Goal: Task Accomplishment & Management: Manage account settings

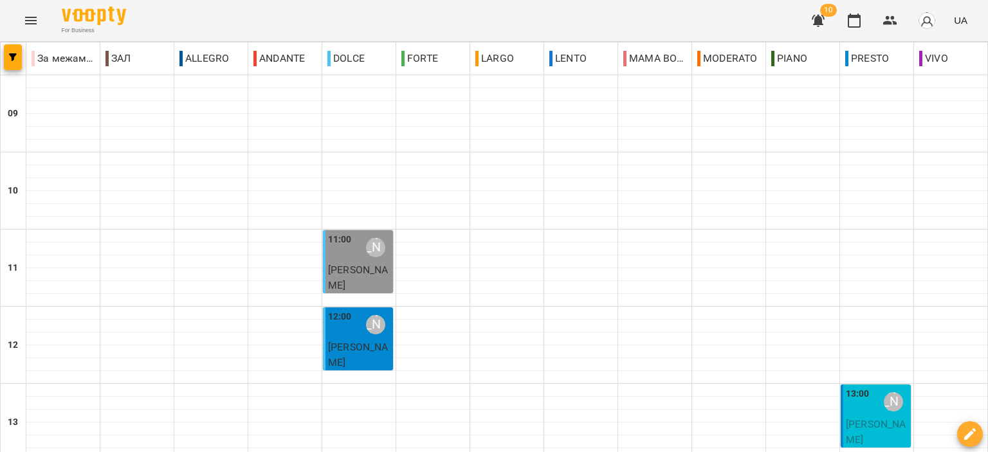
scroll to position [386, 0]
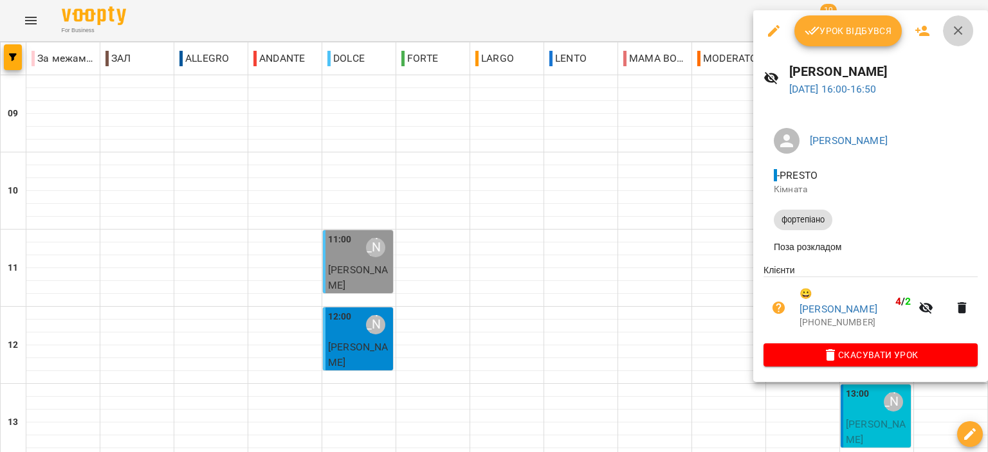
click at [956, 39] on button "button" at bounding box center [958, 30] width 31 height 31
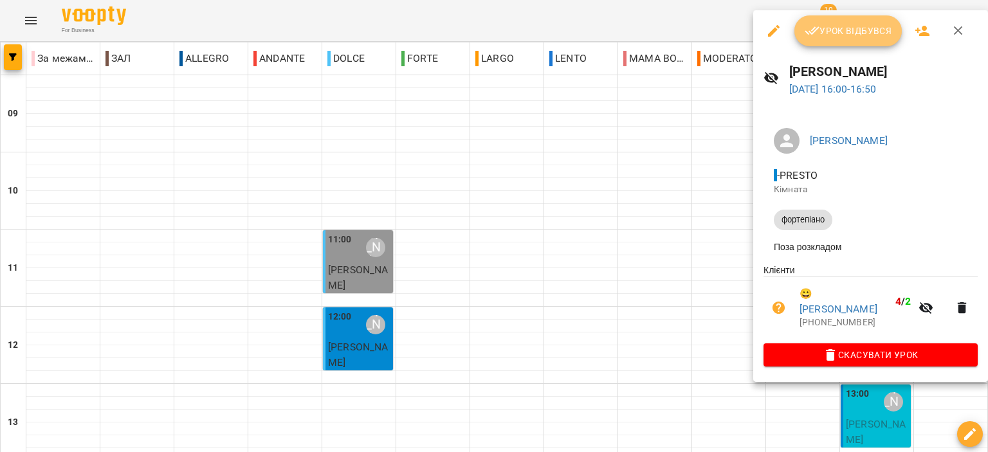
click at [828, 37] on span "Урок відбувся" at bounding box center [848, 30] width 87 height 15
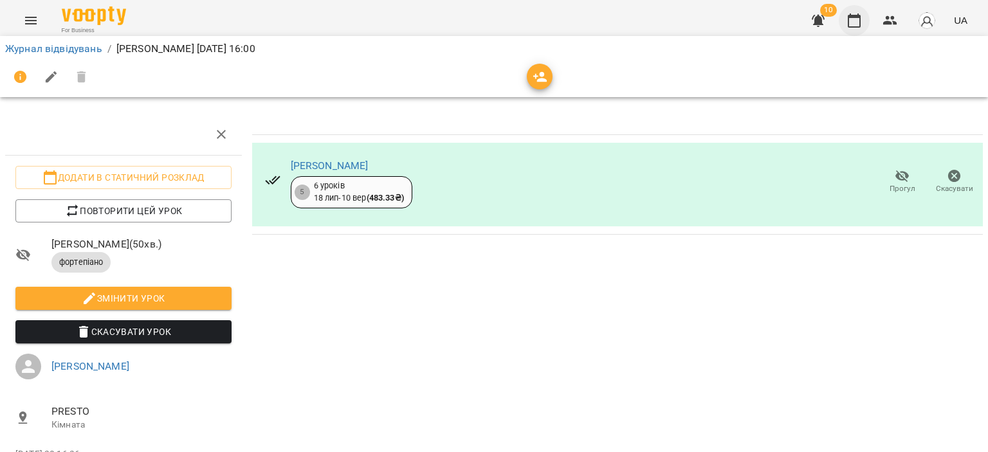
click at [858, 29] on button "button" at bounding box center [854, 20] width 31 height 31
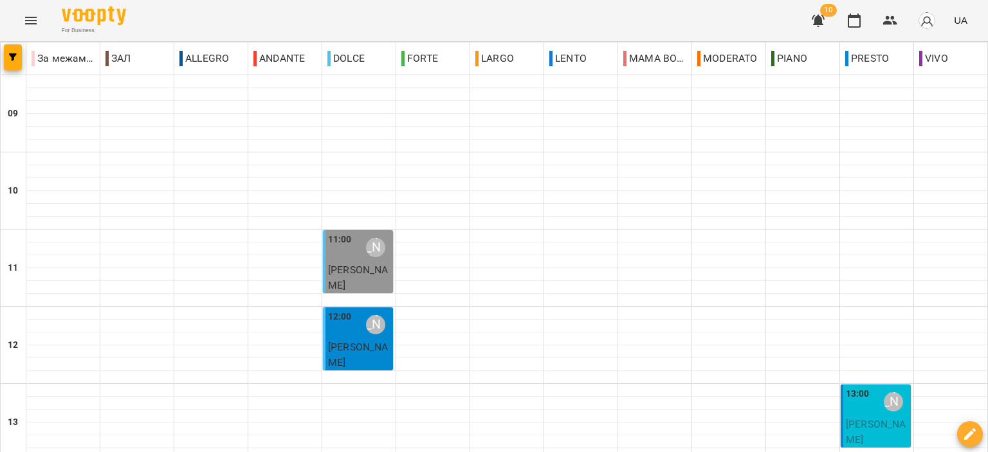
scroll to position [450, 0]
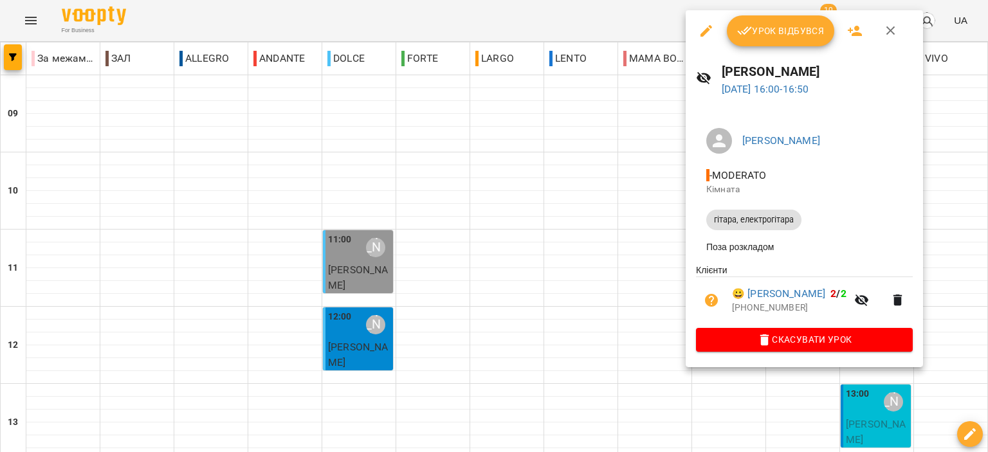
click at [800, 25] on span "Урок відбувся" at bounding box center [780, 30] width 87 height 15
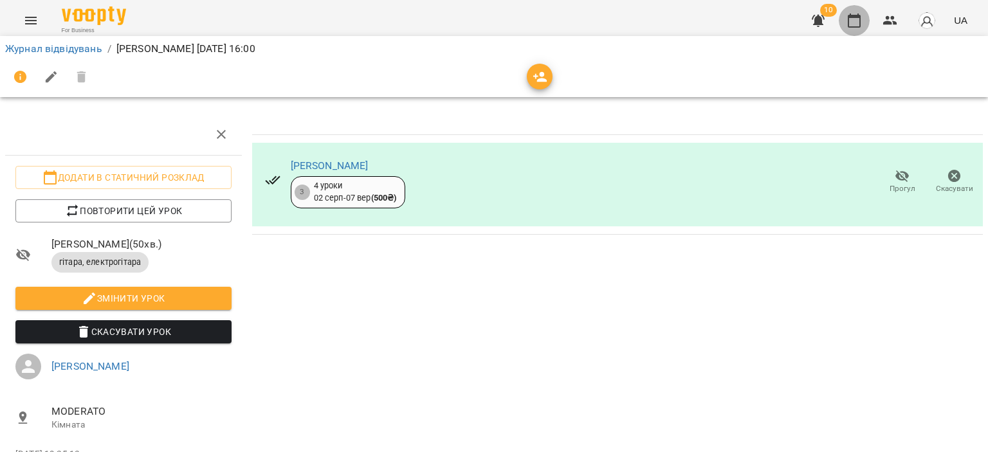
click at [845, 19] on button "button" at bounding box center [854, 20] width 31 height 31
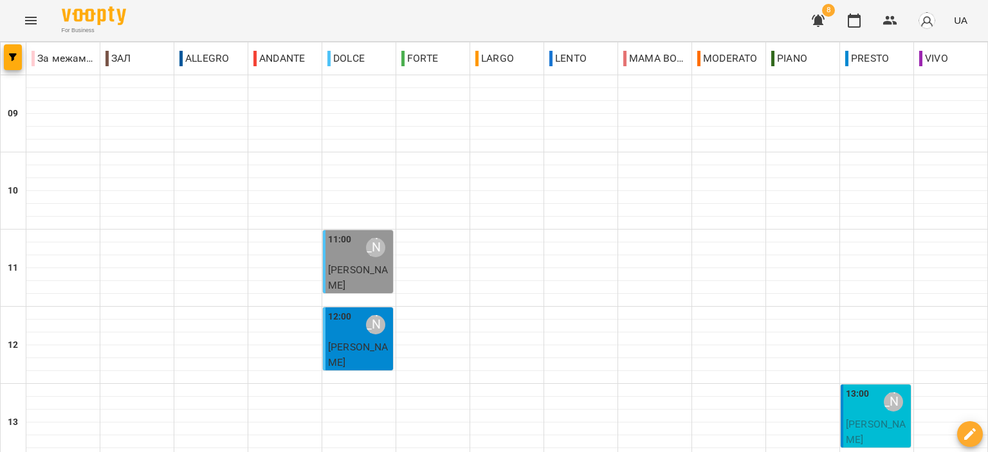
scroll to position [570, 0]
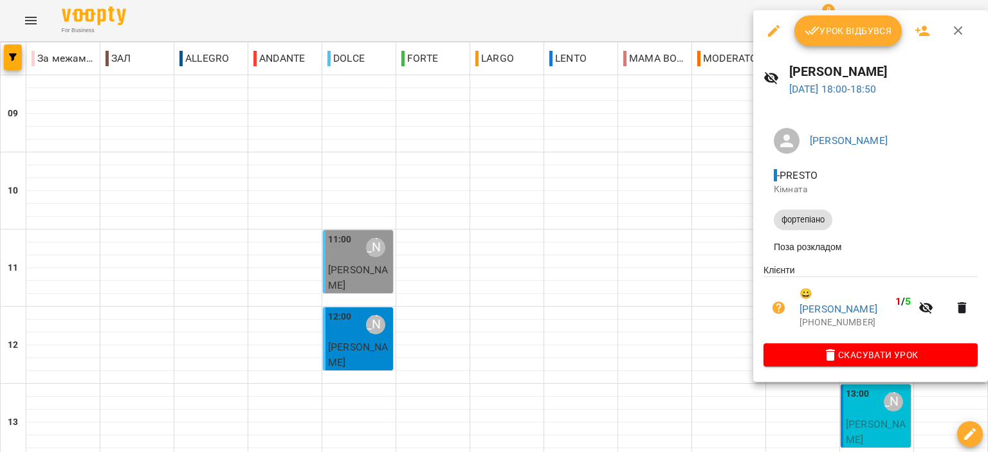
click at [961, 28] on icon "button" at bounding box center [957, 30] width 15 height 15
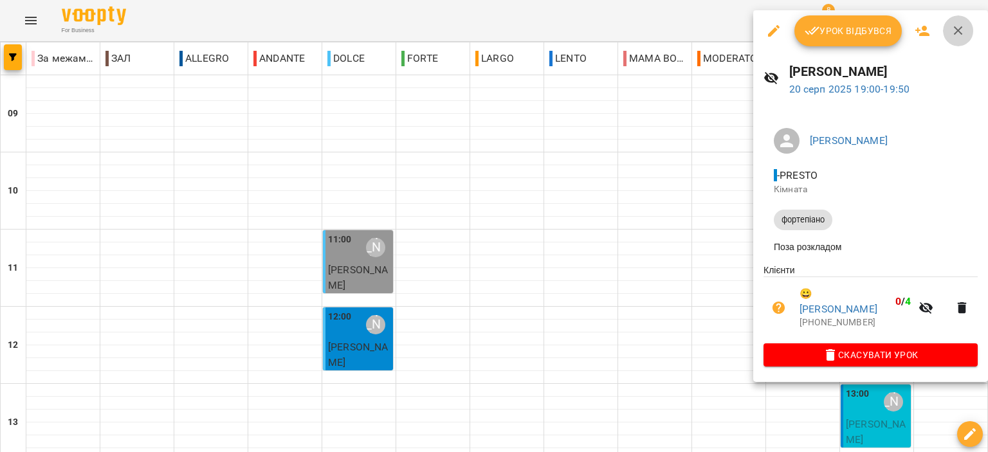
click at [958, 23] on icon "button" at bounding box center [957, 30] width 15 height 15
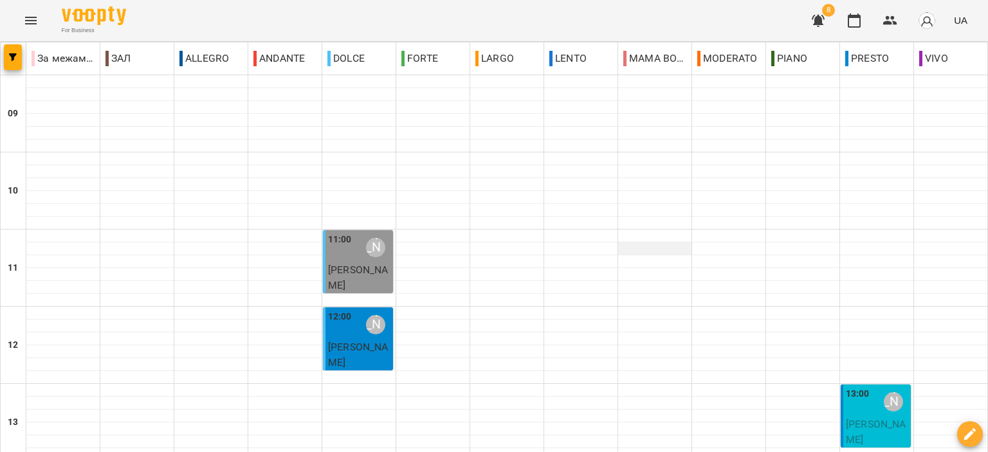
scroll to position [634, 0]
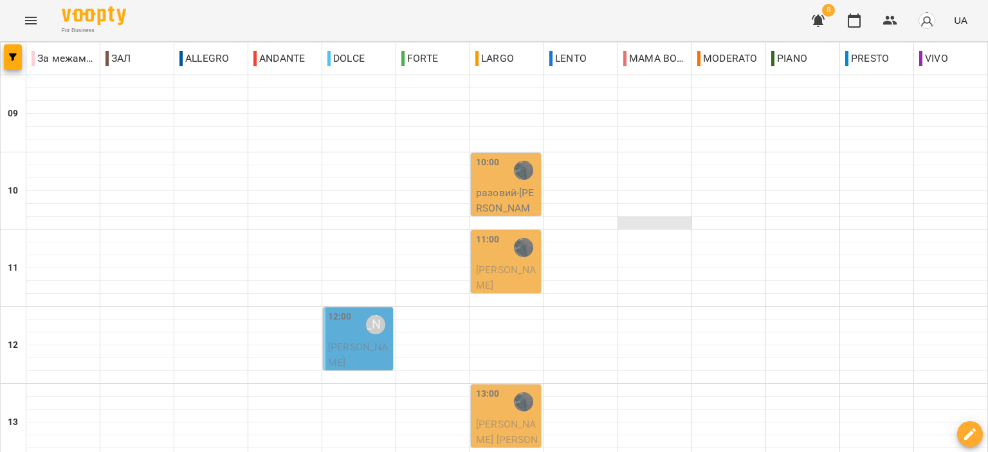
scroll to position [193, 0]
click at [365, 341] on span "[PERSON_NAME]" at bounding box center [358, 355] width 60 height 28
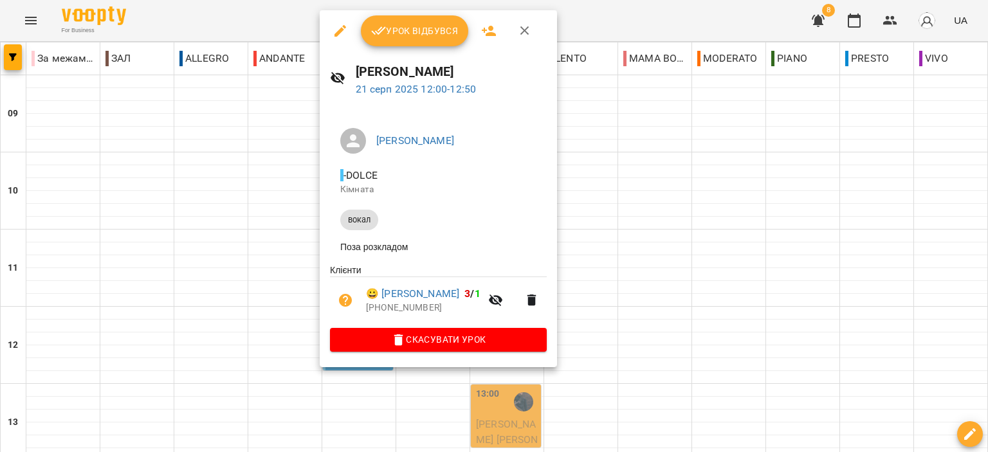
click at [525, 24] on icon "button" at bounding box center [524, 30] width 15 height 15
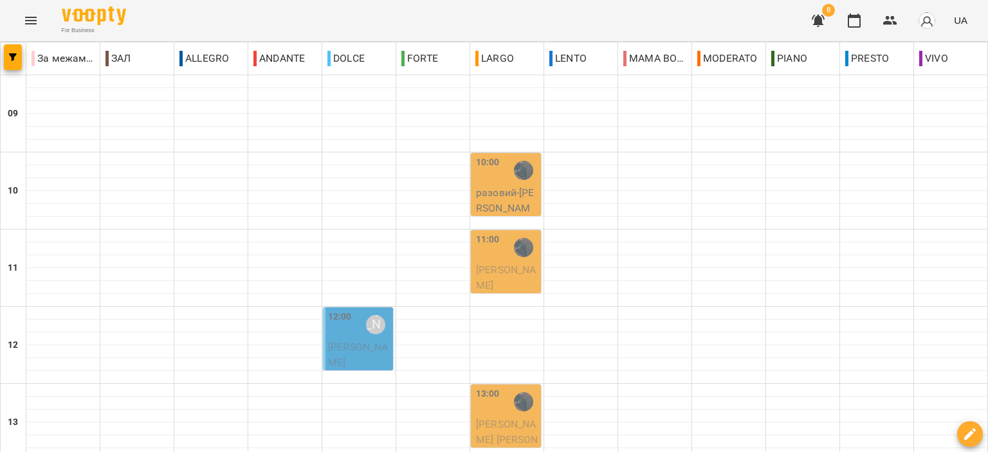
click at [818, 17] on icon "button" at bounding box center [818, 21] width 13 height 12
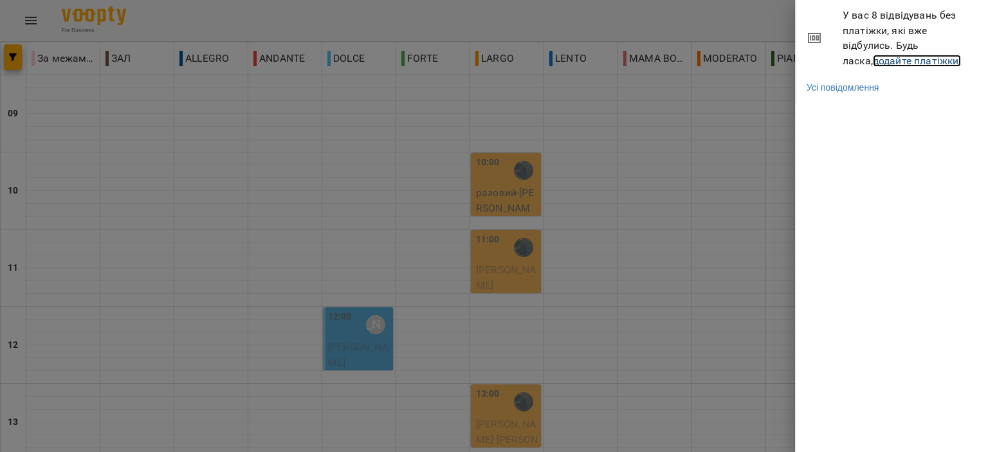
click at [875, 59] on link "додайте платіжки!" at bounding box center [917, 61] width 89 height 12
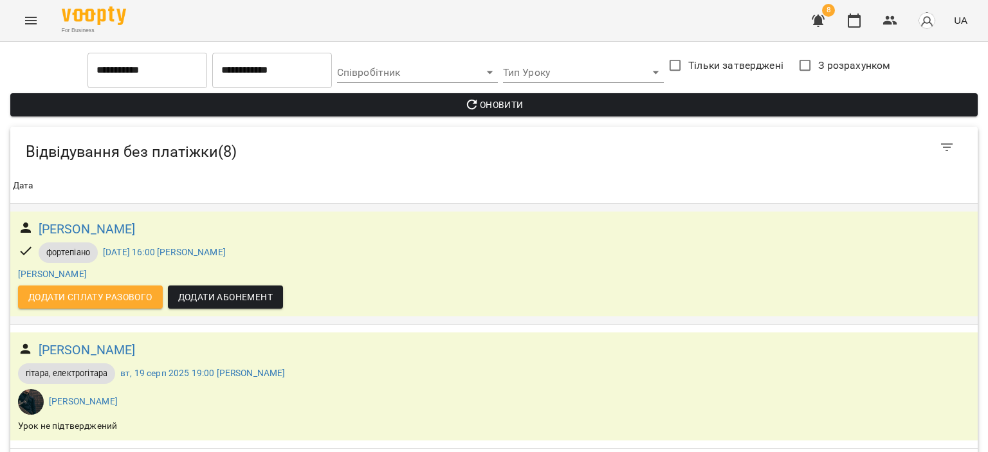
scroll to position [678, 0]
click at [852, 18] on icon "button" at bounding box center [853, 20] width 15 height 15
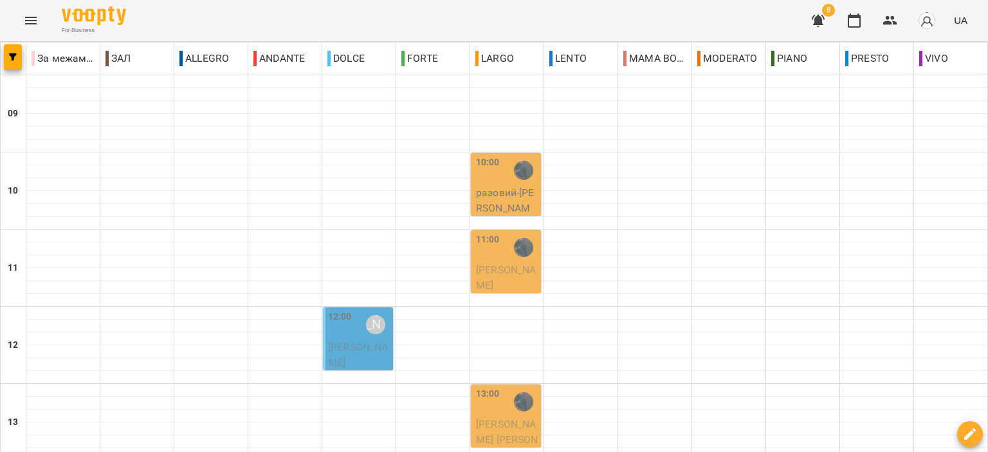
click at [819, 16] on icon "button" at bounding box center [818, 21] width 13 height 12
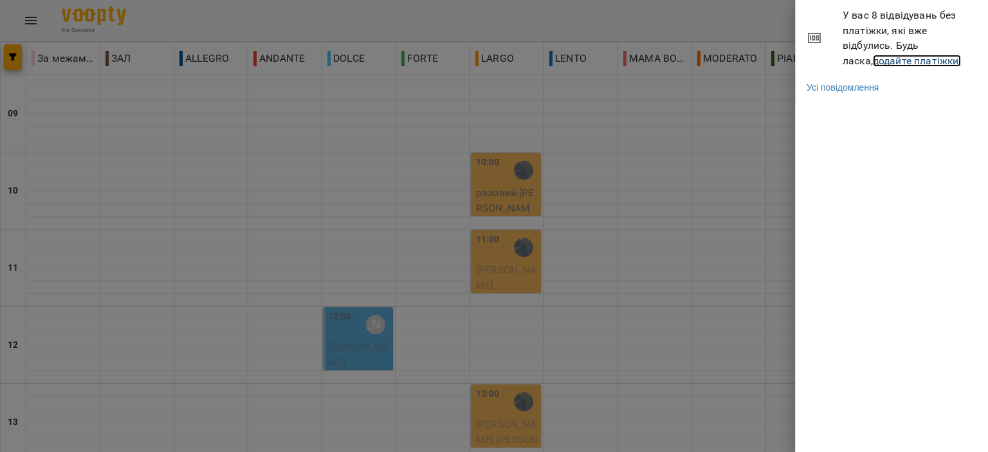
click at [874, 57] on link "додайте платіжки!" at bounding box center [917, 61] width 89 height 12
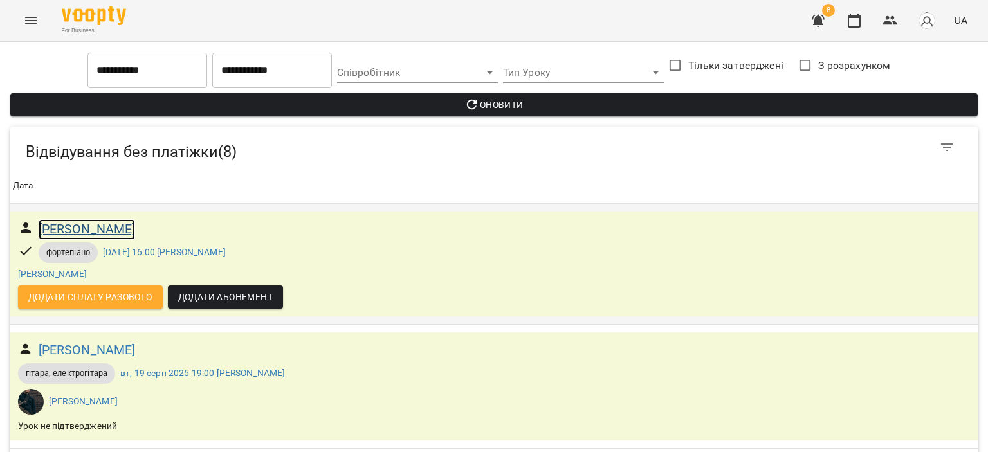
click at [100, 225] on h6 "Косовець Анастасія" at bounding box center [87, 229] width 97 height 20
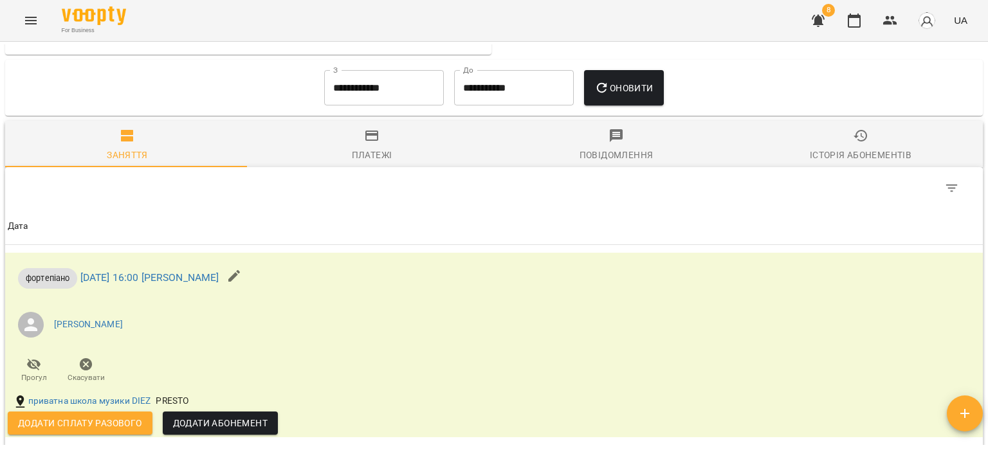
scroll to position [514, 0]
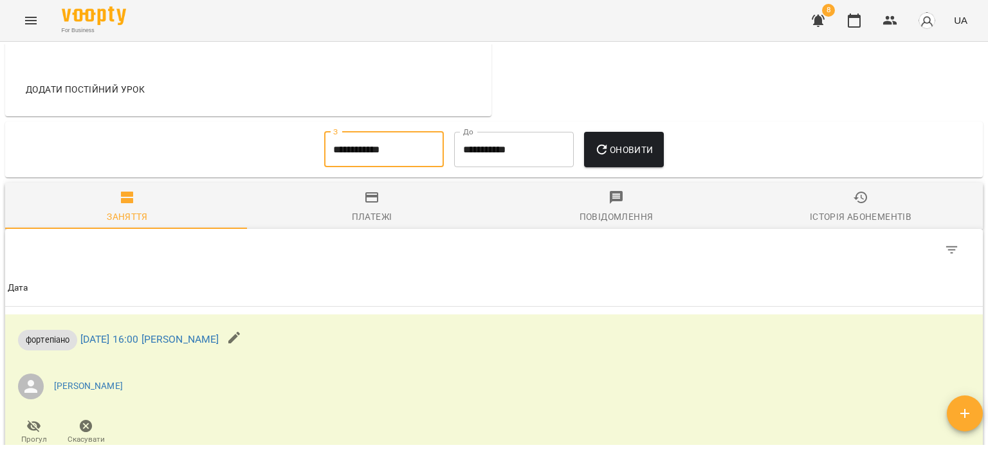
click at [363, 149] on input "**********" at bounding box center [384, 150] width 120 height 36
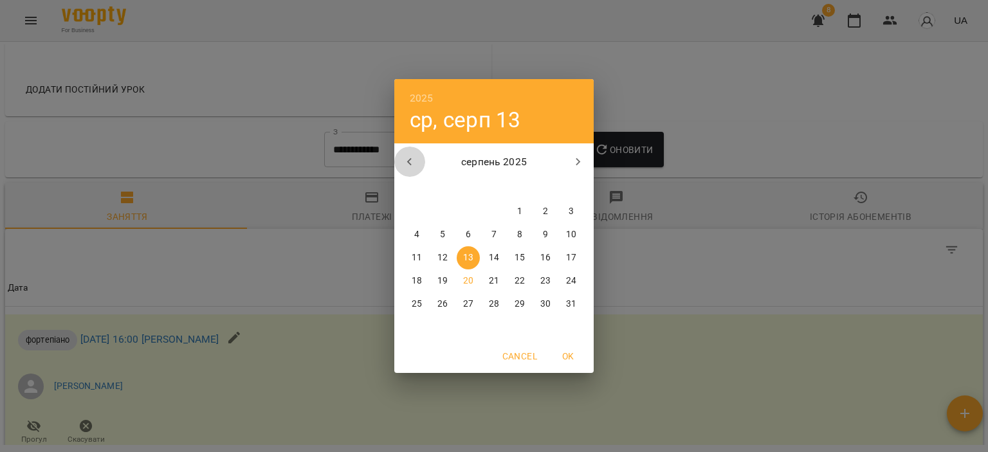
click at [405, 166] on icon "button" at bounding box center [409, 161] width 15 height 15
click at [448, 215] on span "1" at bounding box center [442, 211] width 23 height 13
type input "**********"
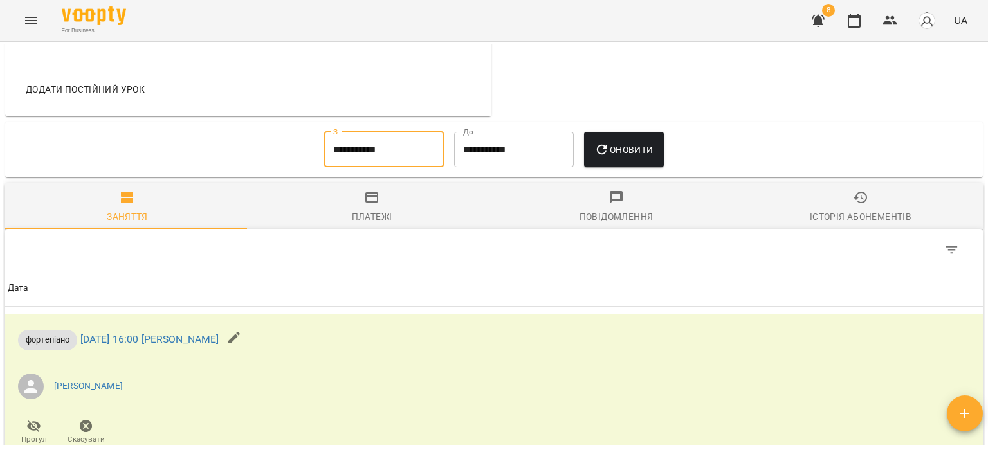
click at [635, 147] on span "Оновити" at bounding box center [623, 149] width 59 height 15
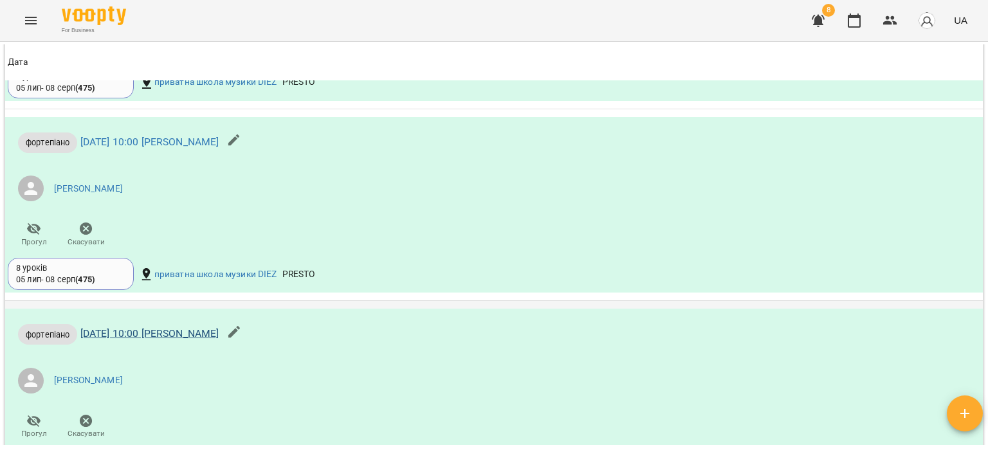
scroll to position [1865, 0]
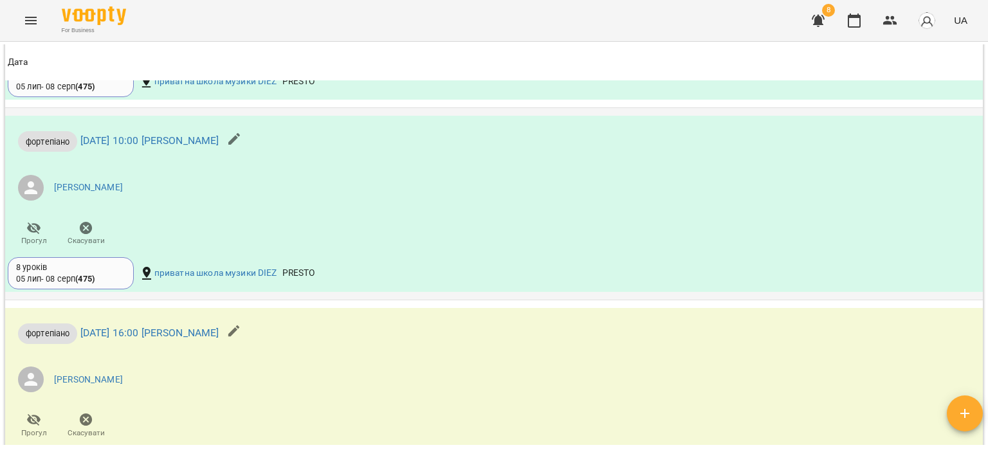
click at [116, 276] on div "8 уроків 05 лип - 08 серп ( 475 )" at bounding box center [70, 274] width 109 height 24
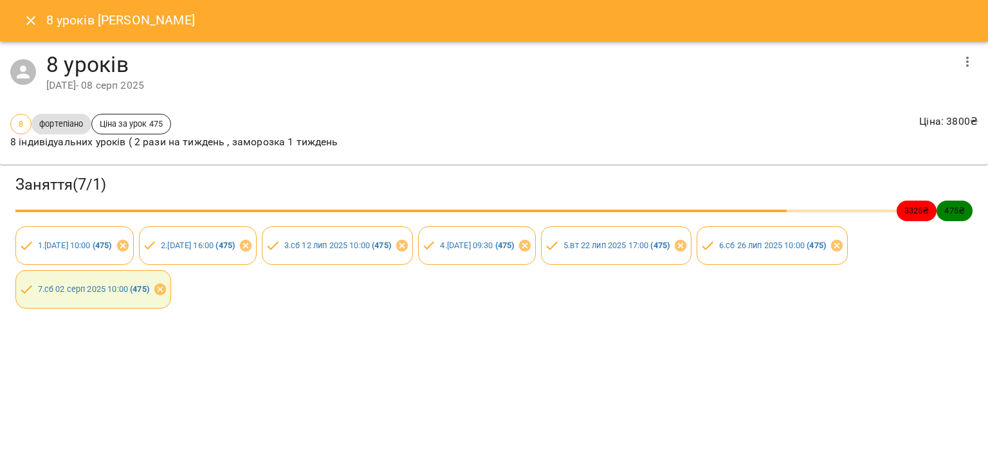
click at [977, 51] on button "button" at bounding box center [967, 61] width 31 height 31
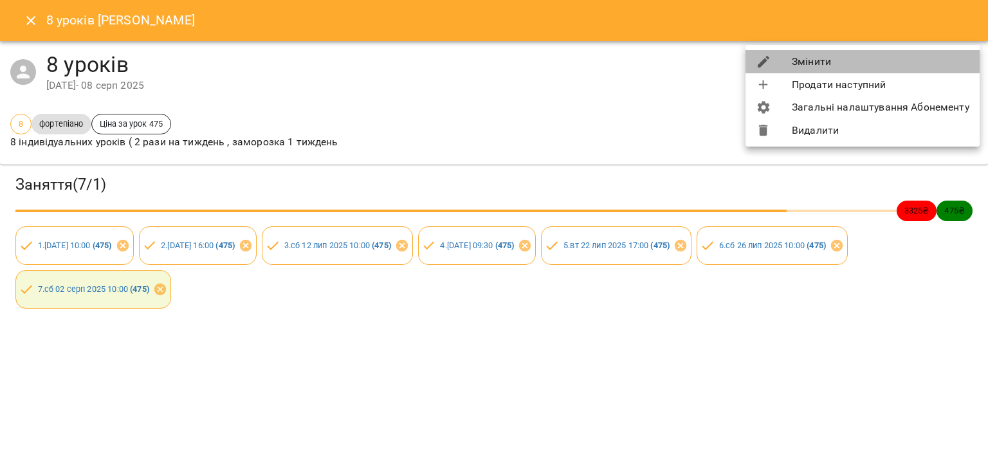
click at [884, 62] on li "Змінити" at bounding box center [862, 61] width 234 height 23
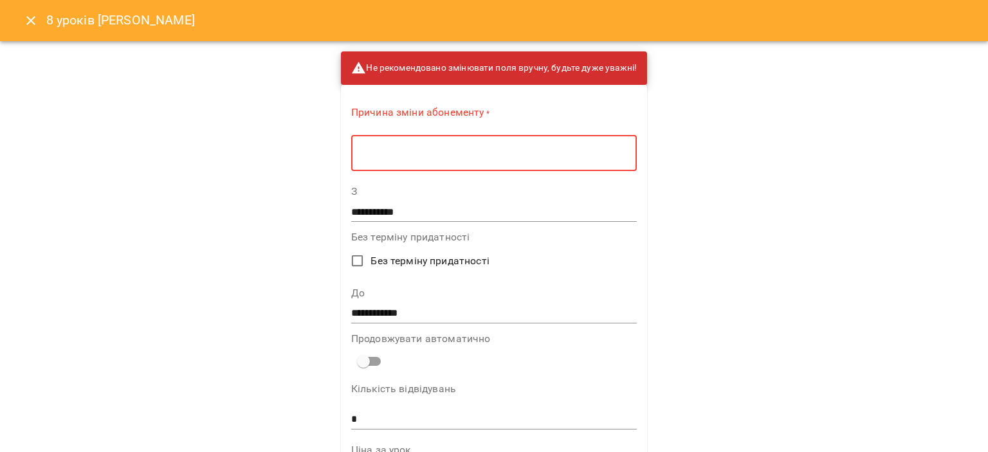
click at [455, 158] on textarea at bounding box center [494, 153] width 268 height 12
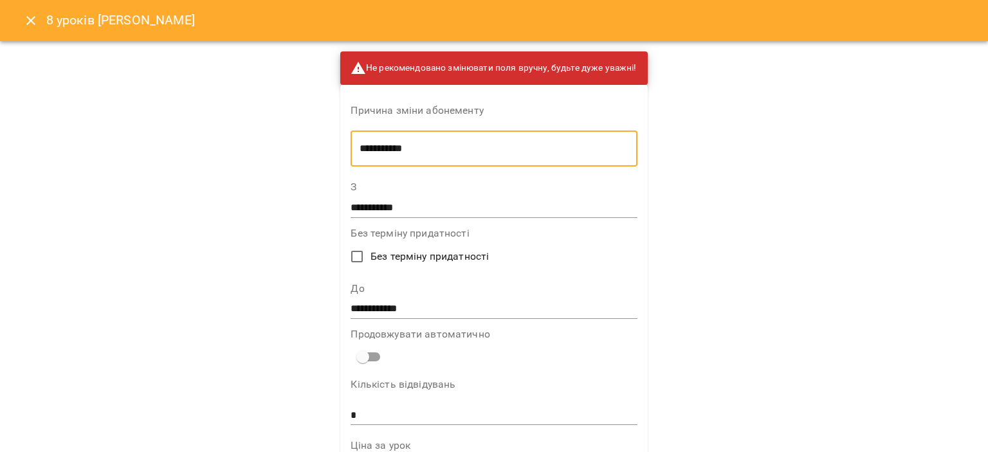
type textarea "**********"
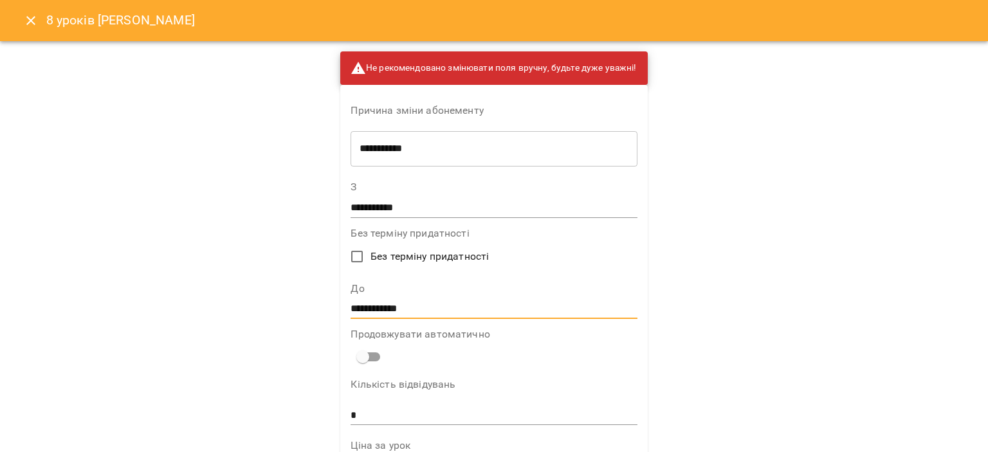
click at [428, 314] on input "**********" at bounding box center [493, 309] width 286 height 21
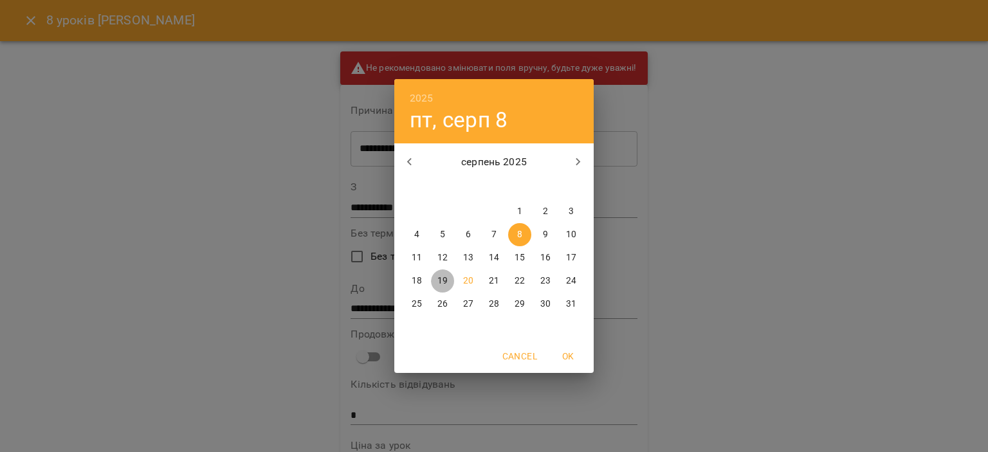
click at [442, 281] on p "19" at bounding box center [442, 281] width 10 height 13
type input "**********"
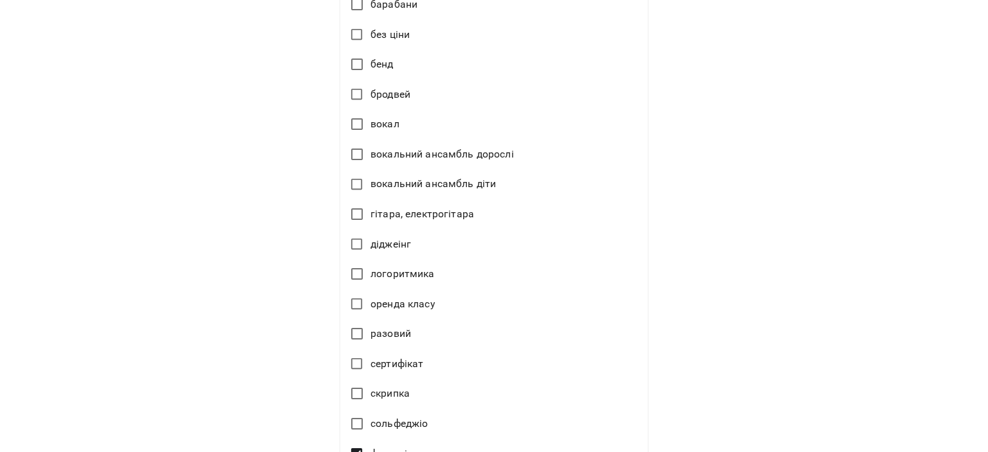
scroll to position [904, 0]
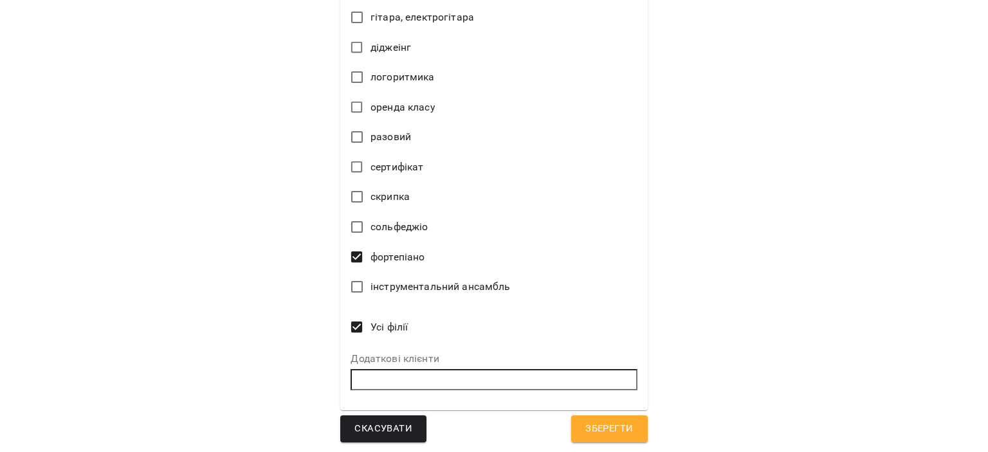
click at [590, 433] on span "Зберегти" at bounding box center [609, 429] width 48 height 17
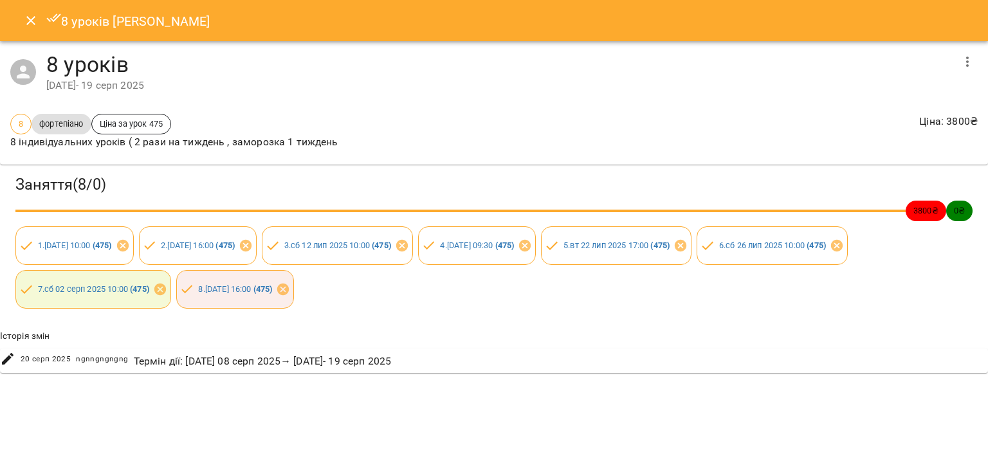
click at [24, 24] on icon "Close" at bounding box center [30, 20] width 15 height 15
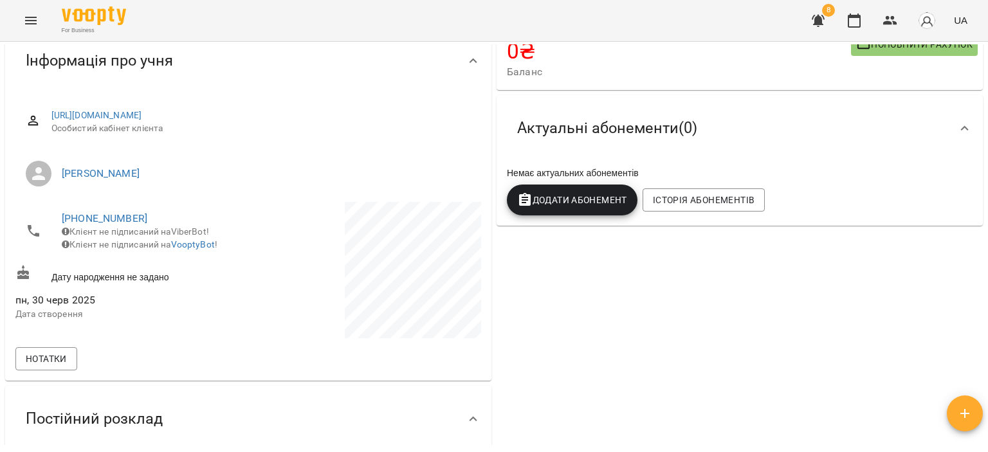
scroll to position [0, 0]
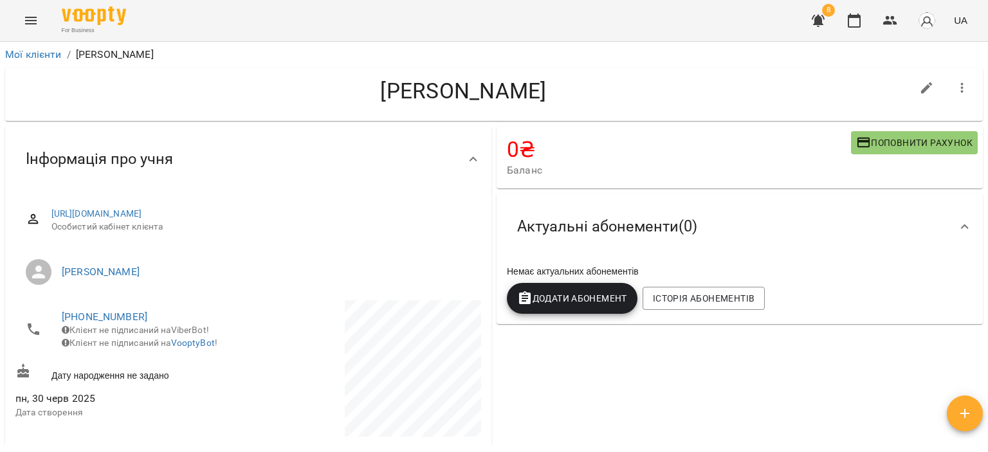
click at [869, 5] on div "8 UA" at bounding box center [888, 20] width 170 height 33
click at [857, 16] on icon "button" at bounding box center [854, 21] width 13 height 14
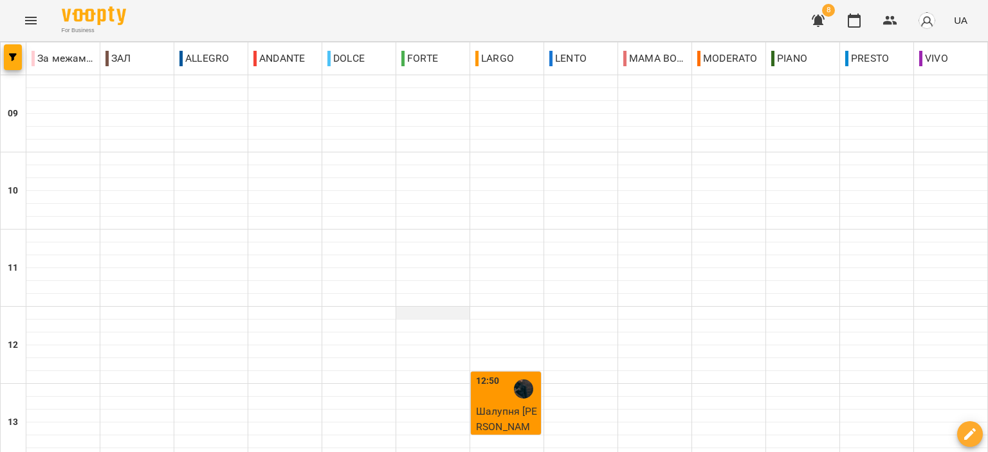
scroll to position [634, 0]
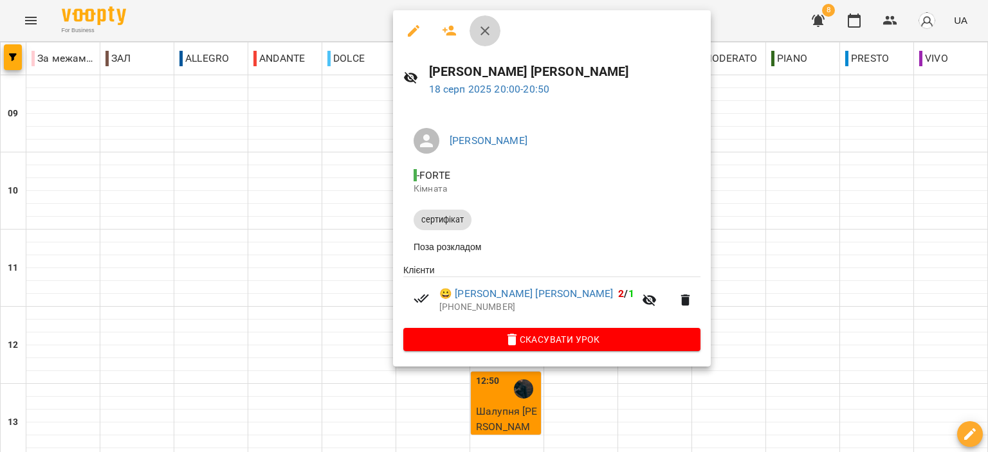
click at [489, 33] on icon "button" at bounding box center [484, 30] width 15 height 15
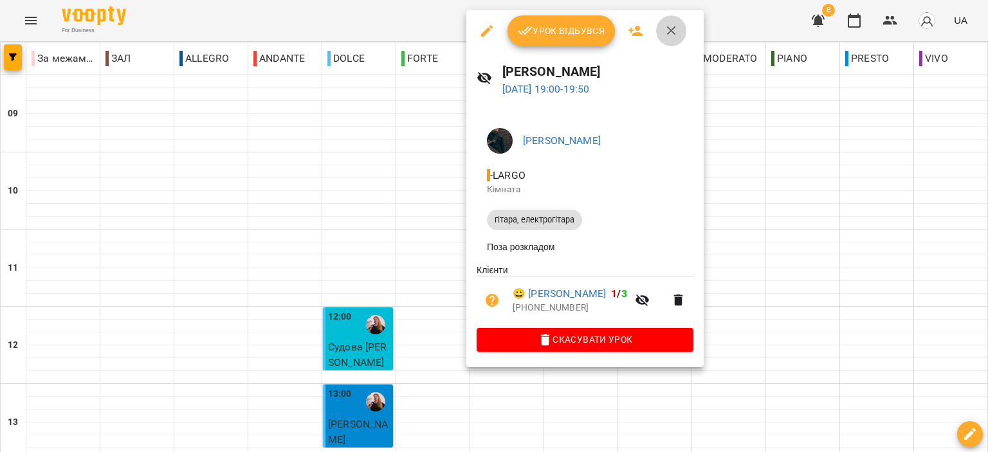
click at [672, 39] on button "button" at bounding box center [671, 30] width 31 height 31
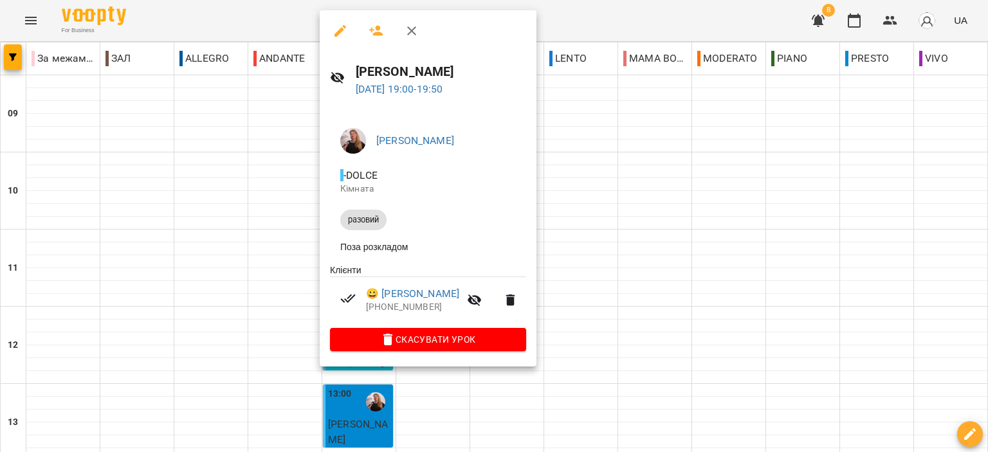
click at [416, 32] on icon "button" at bounding box center [411, 30] width 15 height 15
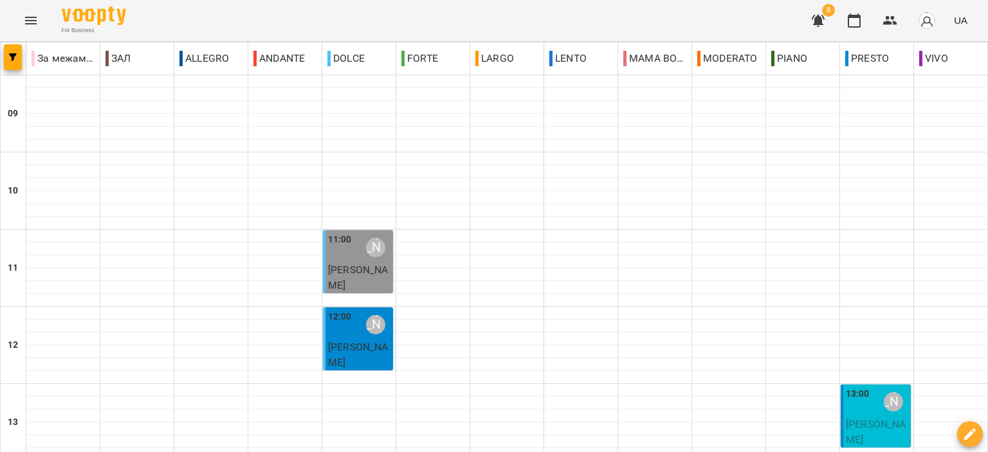
scroll to position [514, 0]
click at [823, 18] on icon "button" at bounding box center [818, 21] width 13 height 12
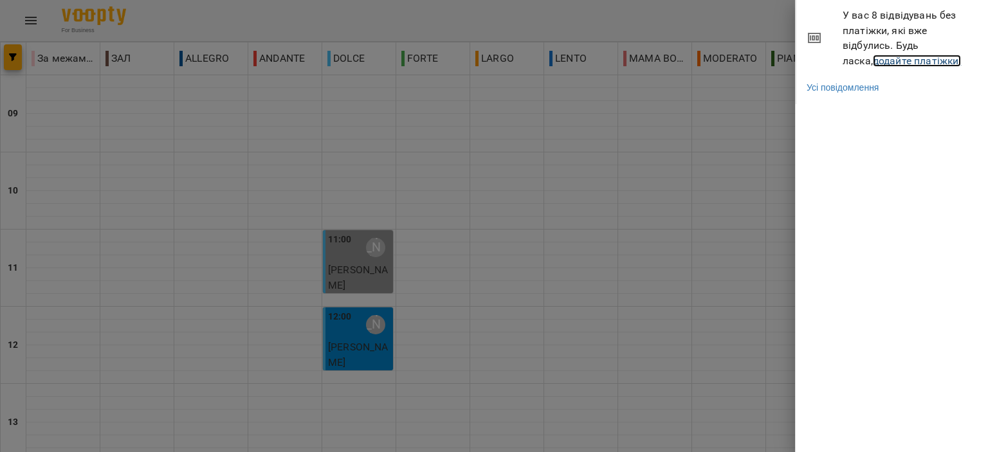
click at [893, 59] on link "додайте платіжки!" at bounding box center [917, 61] width 89 height 12
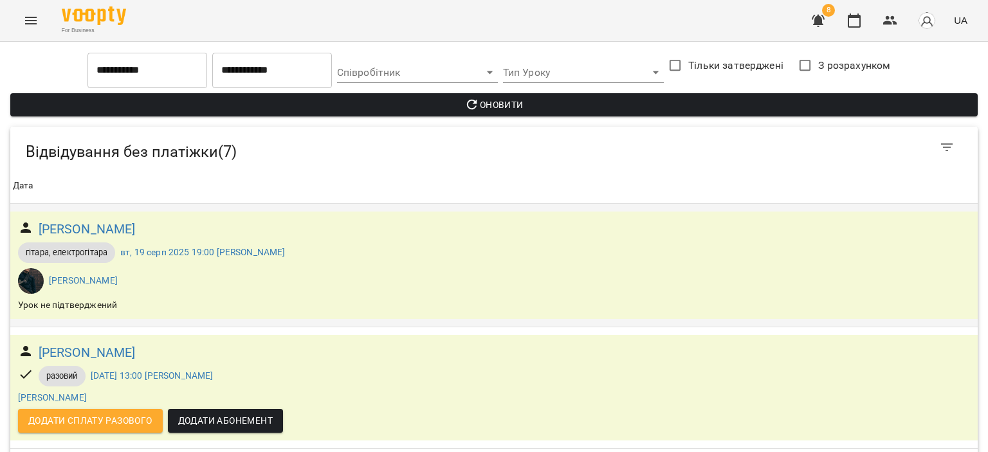
scroll to position [558, 0]
click at [854, 24] on icon "button" at bounding box center [853, 20] width 15 height 15
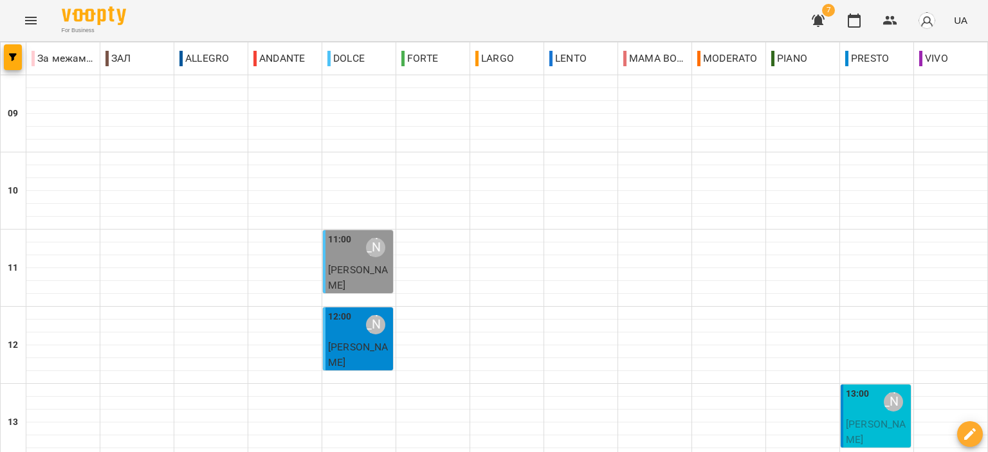
scroll to position [505, 0]
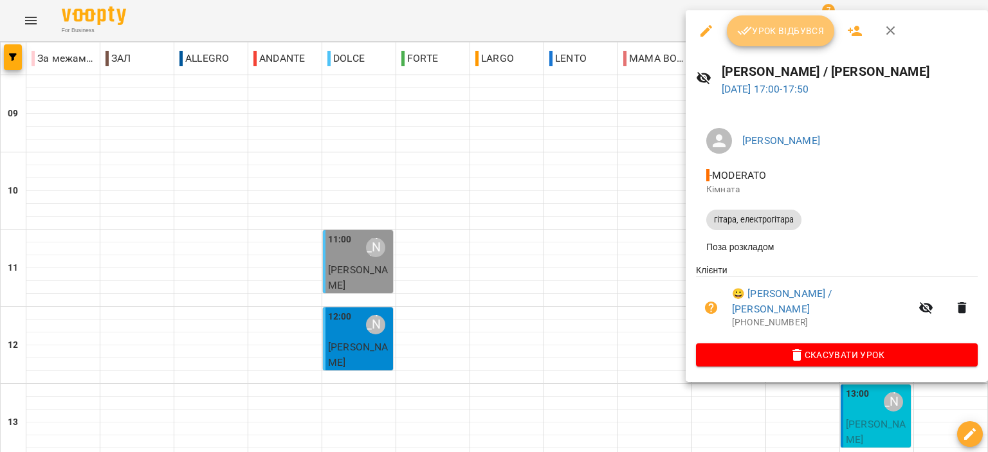
click at [813, 35] on span "Урок відбувся" at bounding box center [780, 30] width 87 height 15
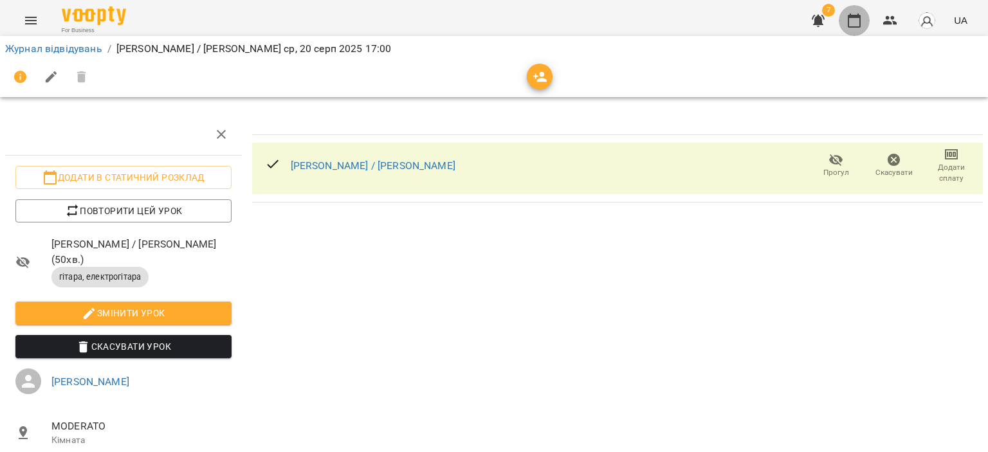
click at [855, 23] on icon "button" at bounding box center [853, 20] width 15 height 15
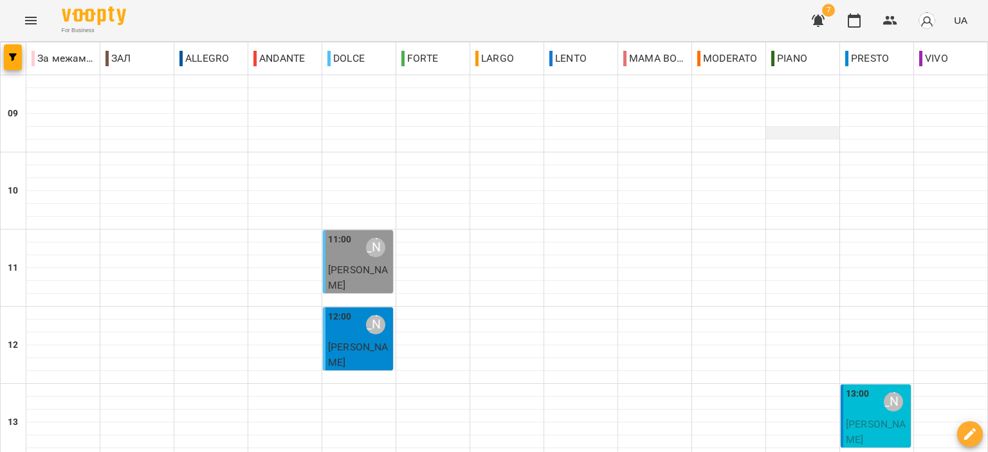
scroll to position [579, 0]
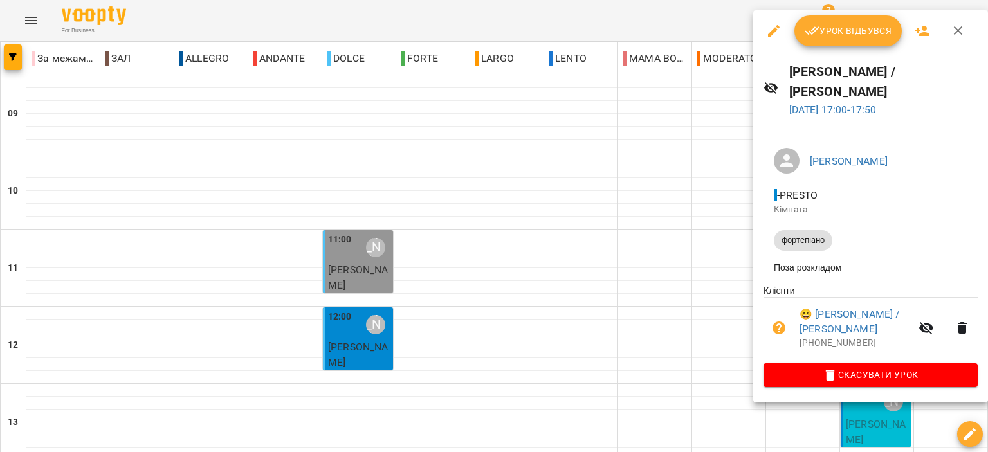
click at [864, 23] on span "Урок відбувся" at bounding box center [848, 30] width 87 height 15
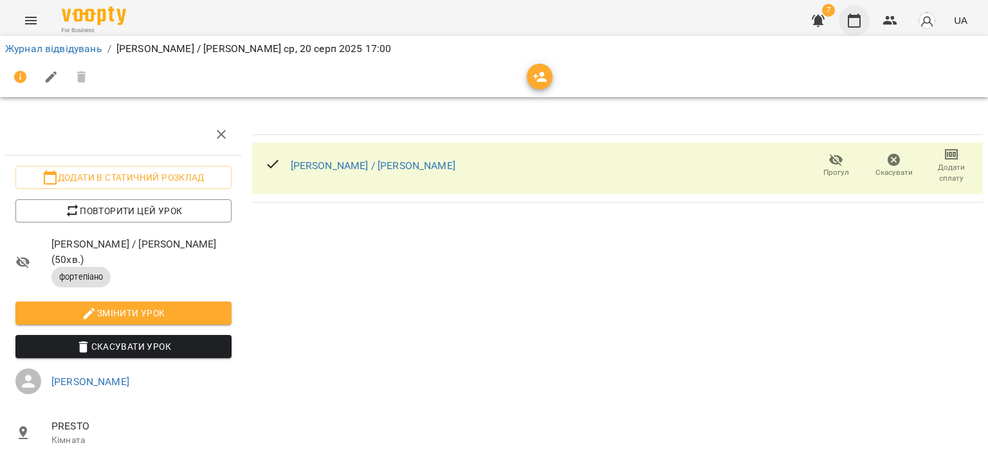
click at [860, 23] on icon "button" at bounding box center [854, 21] width 13 height 14
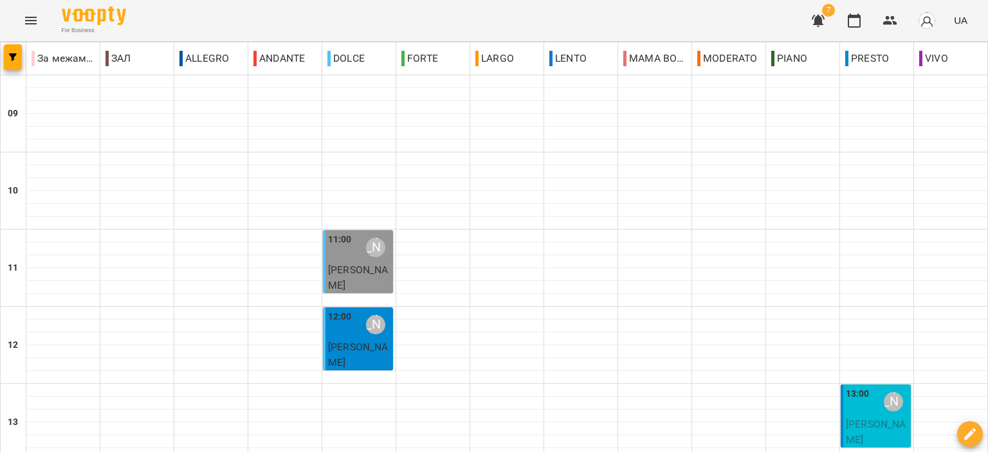
scroll to position [579, 0]
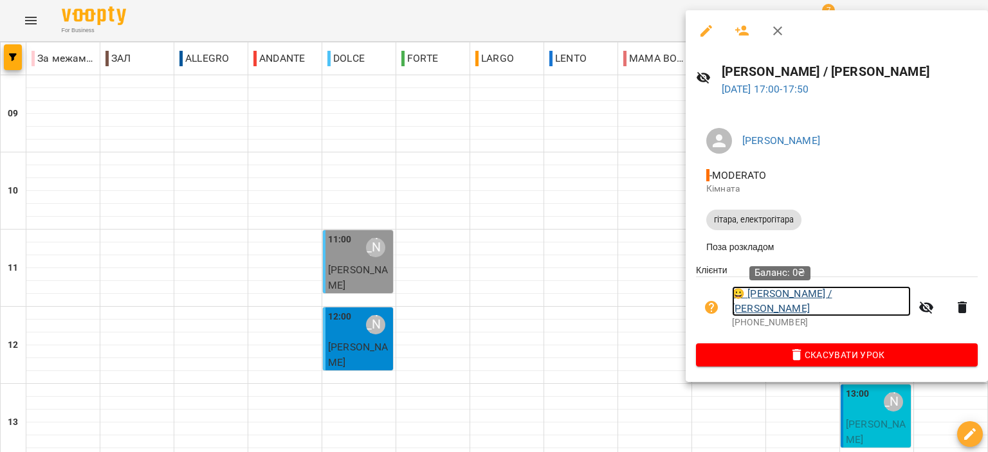
click at [764, 299] on link "😀 Зуб Тихон / Інна" at bounding box center [821, 301] width 179 height 30
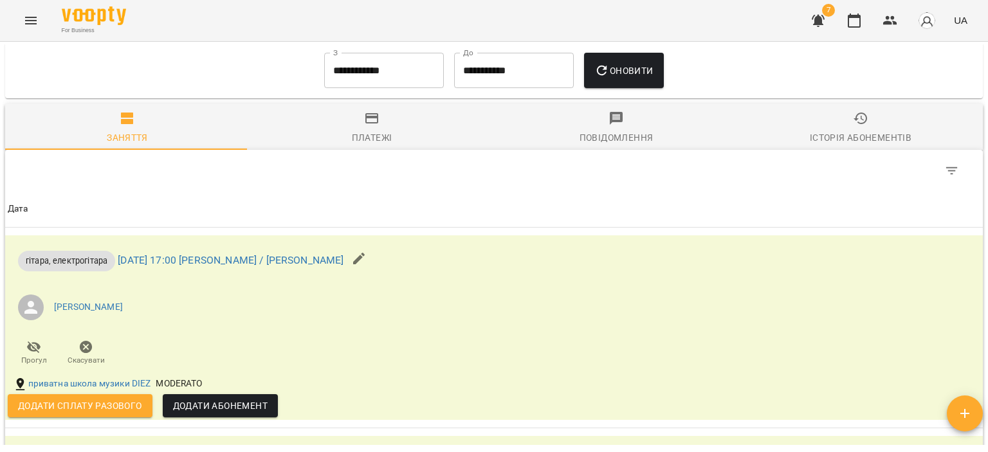
scroll to position [514, 0]
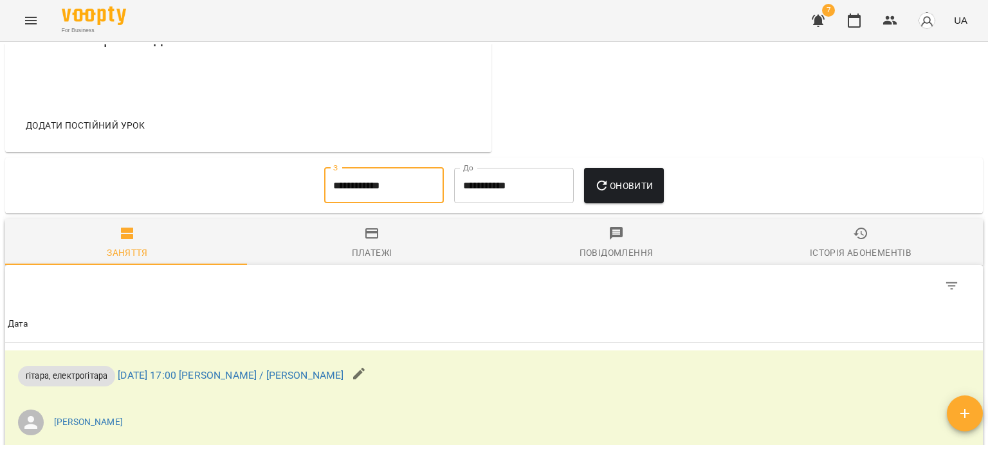
click at [403, 192] on input "**********" at bounding box center [384, 186] width 120 height 36
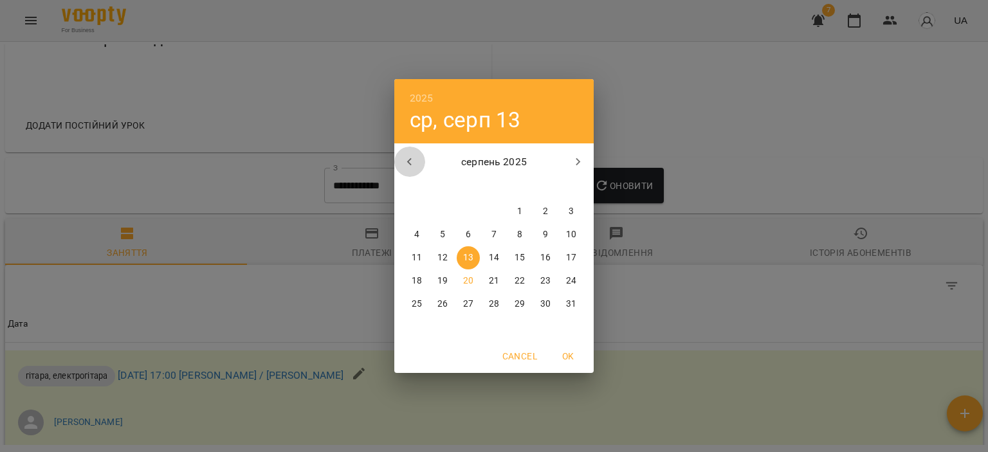
click at [406, 164] on icon "button" at bounding box center [409, 161] width 15 height 15
click at [437, 213] on span "1" at bounding box center [442, 211] width 23 height 13
type input "**********"
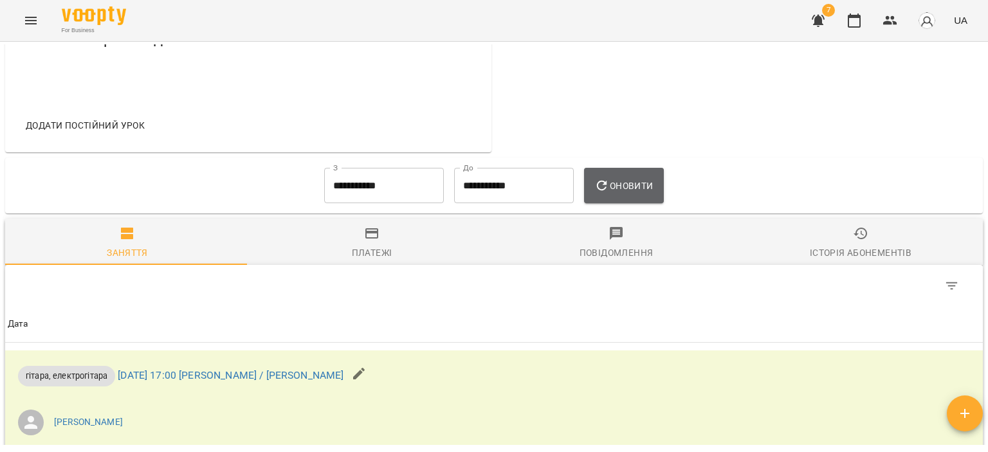
click at [620, 191] on span "Оновити" at bounding box center [623, 185] width 59 height 15
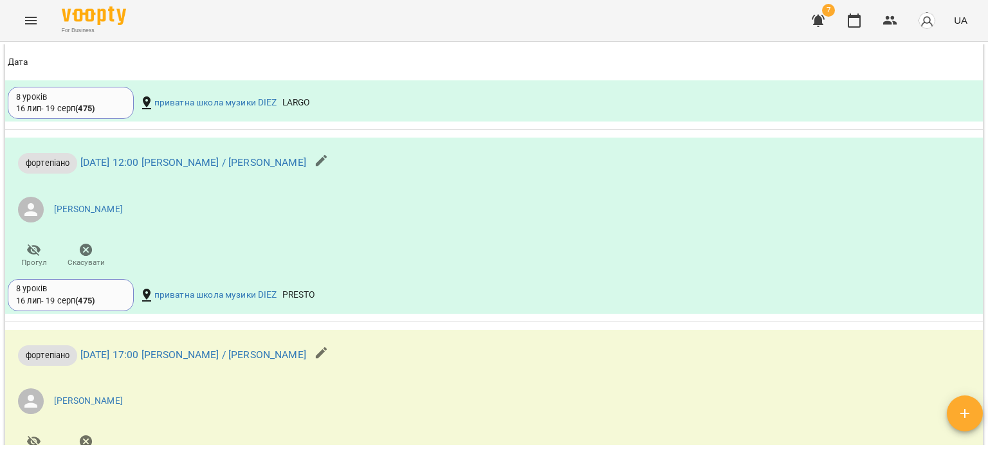
scroll to position [3666, 0]
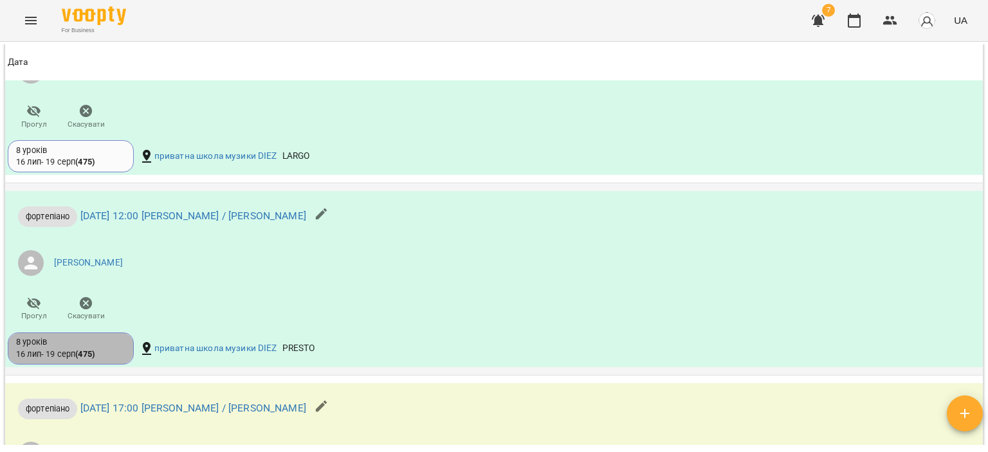
click at [98, 349] on div "8 уроків 16 лип - 19 серп ( 475 )" at bounding box center [70, 348] width 109 height 24
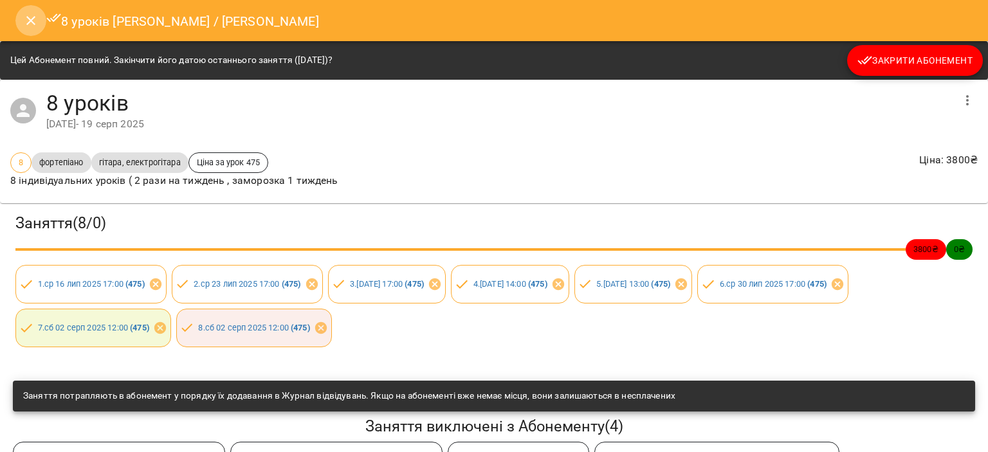
click at [25, 13] on icon "Close" at bounding box center [30, 20] width 15 height 15
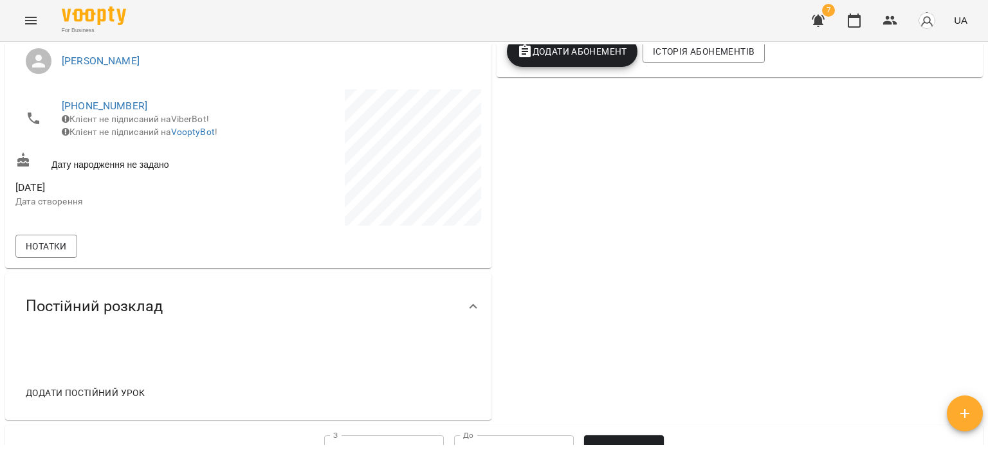
scroll to position [129, 0]
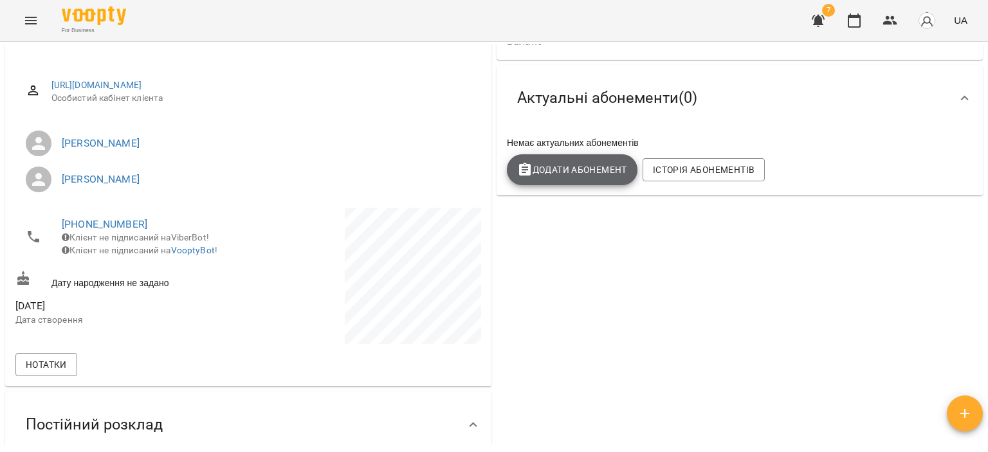
click at [571, 177] on span "Додати Абонемент" at bounding box center [572, 169] width 110 height 15
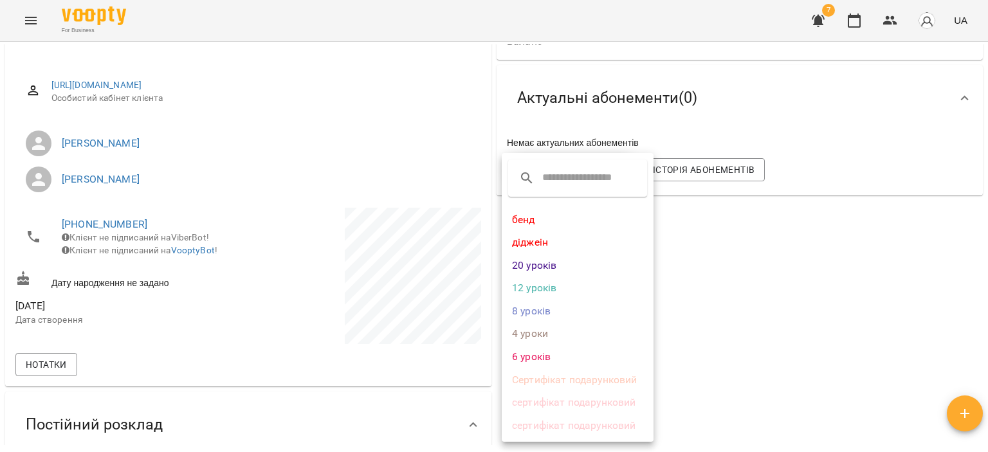
click at [543, 305] on li "8 уроків" at bounding box center [578, 311] width 152 height 23
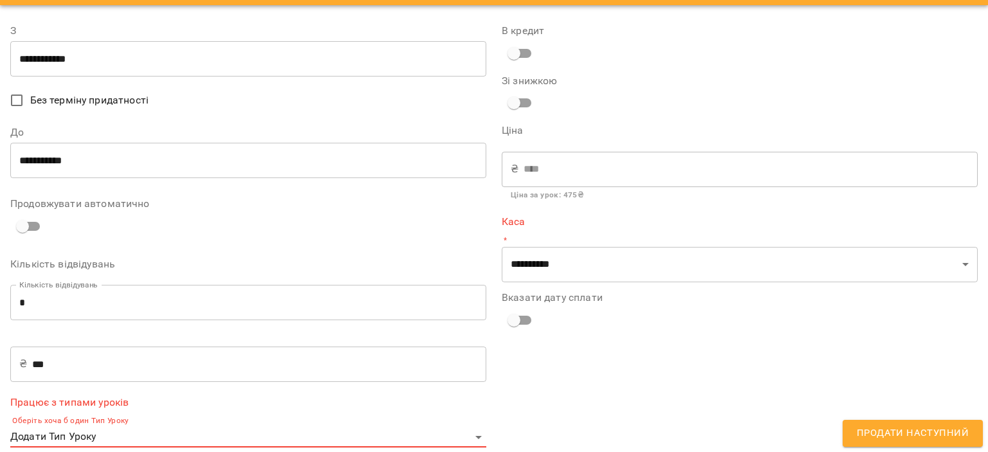
scroll to position [51, 0]
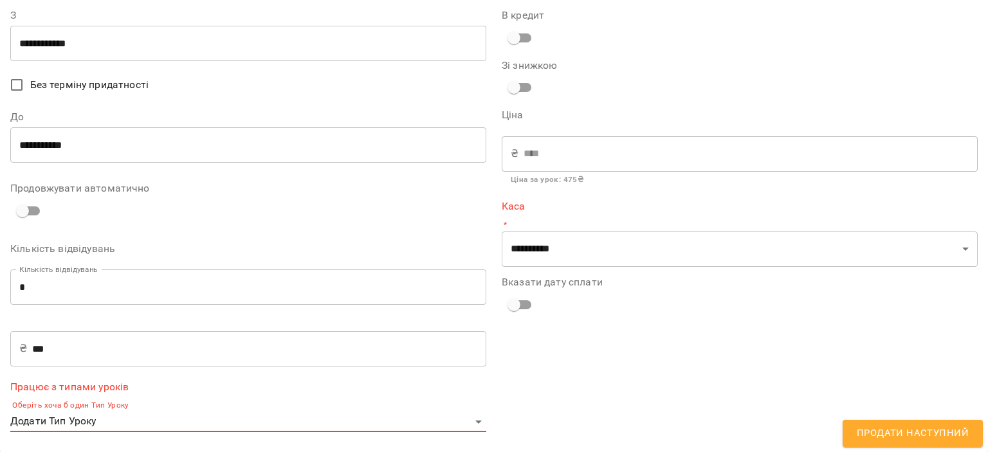
click at [283, 421] on body "**********" at bounding box center [494, 247] width 988 height 494
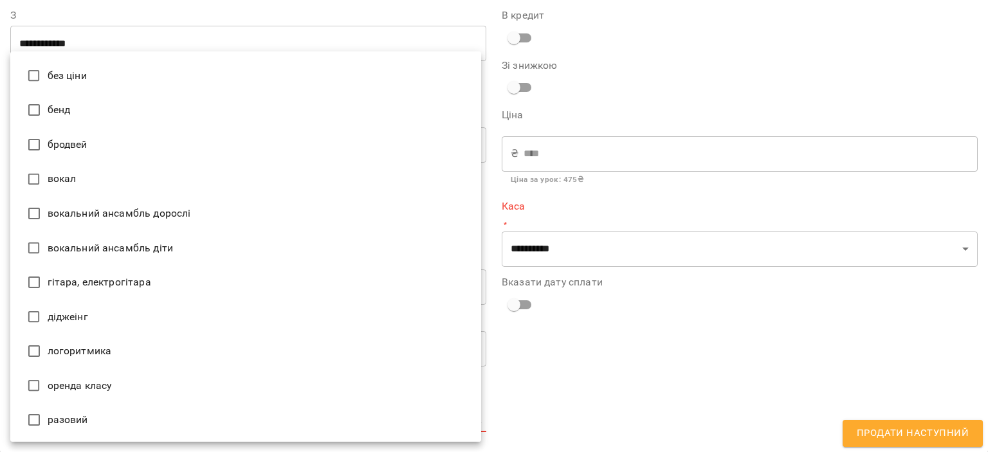
scroll to position [193, 0]
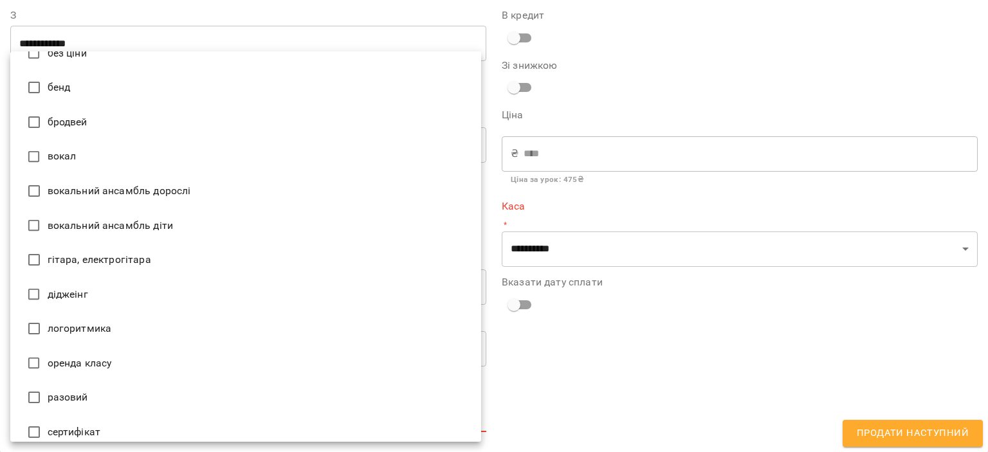
click at [140, 263] on li "гітара, електрогітара" at bounding box center [245, 259] width 471 height 35
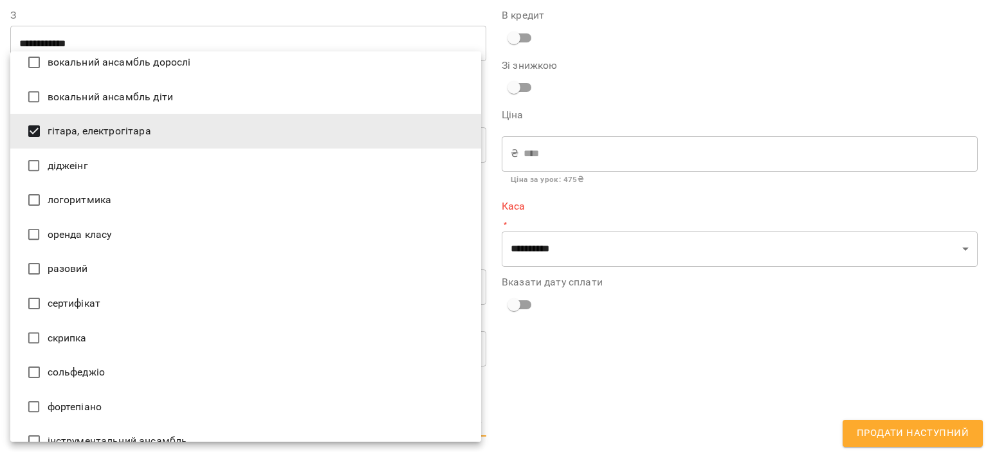
scroll to position [343, 0]
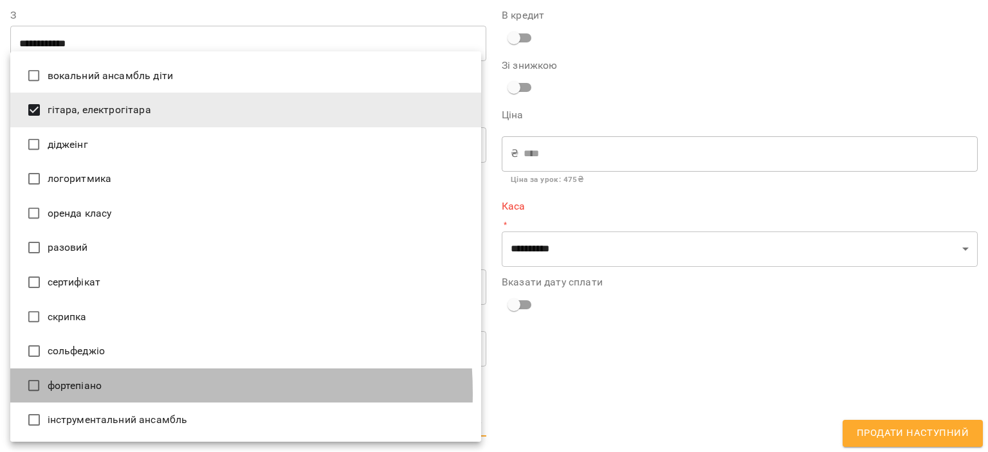
click at [100, 393] on li "фортепіано" at bounding box center [245, 385] width 471 height 35
type input "**********"
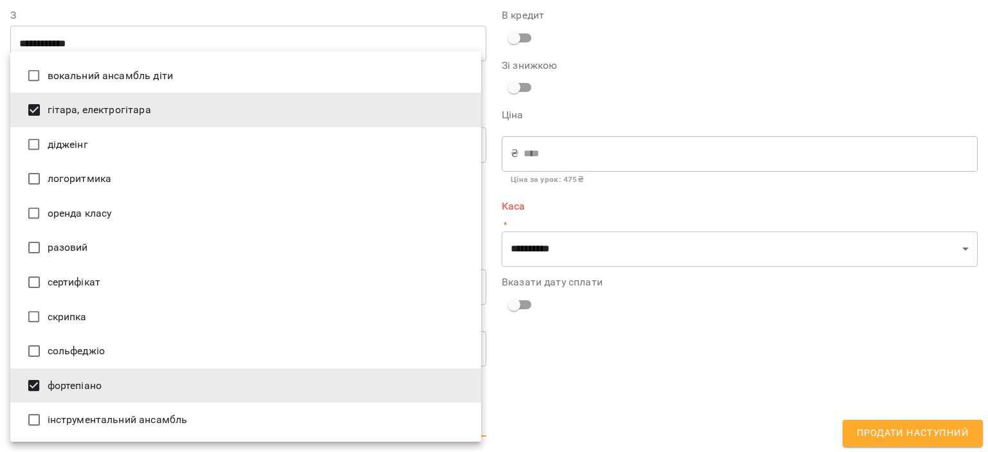
click at [583, 379] on div at bounding box center [494, 226] width 988 height 452
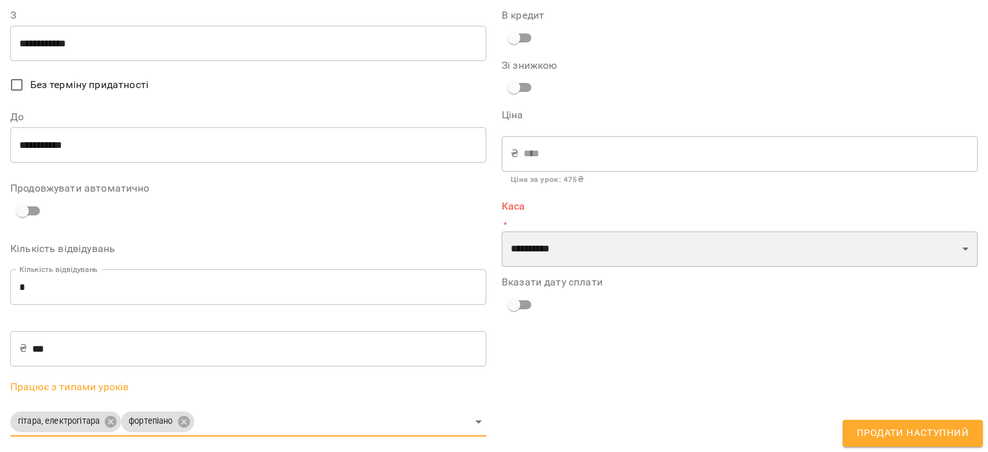
click at [594, 255] on select "**********" at bounding box center [740, 250] width 476 height 36
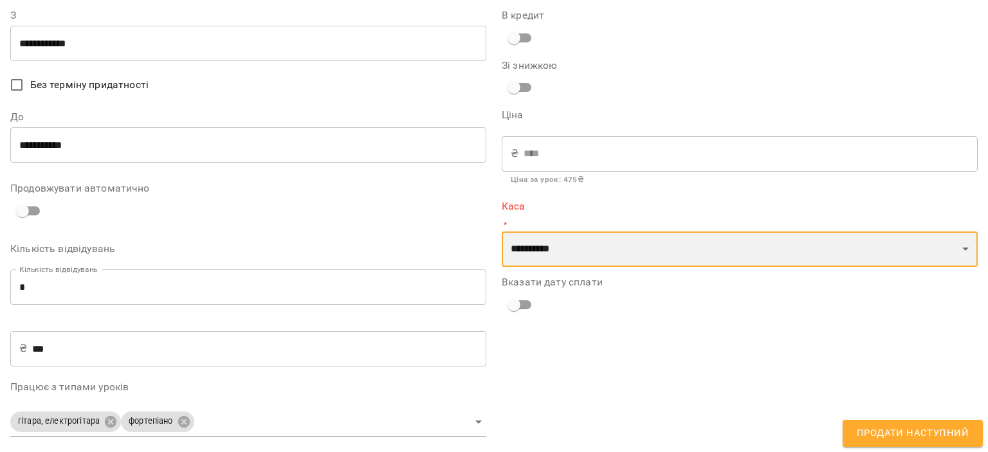
select select "****"
click at [502, 232] on select "**********" at bounding box center [740, 250] width 476 height 36
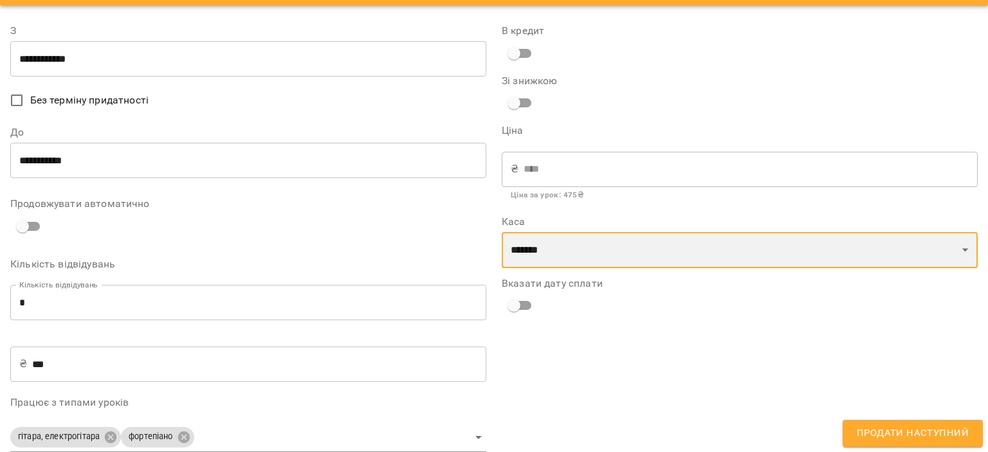
scroll to position [56, 0]
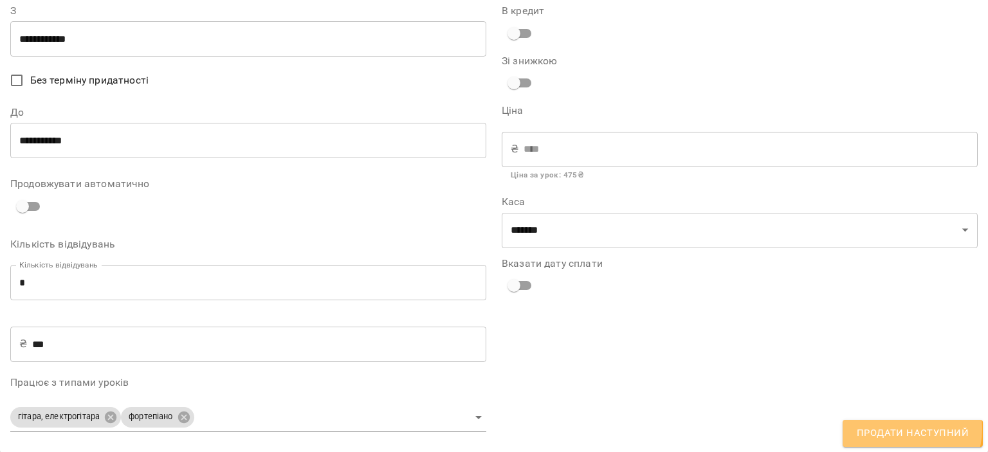
click at [910, 429] on span "Продати наступний" at bounding box center [913, 433] width 112 height 17
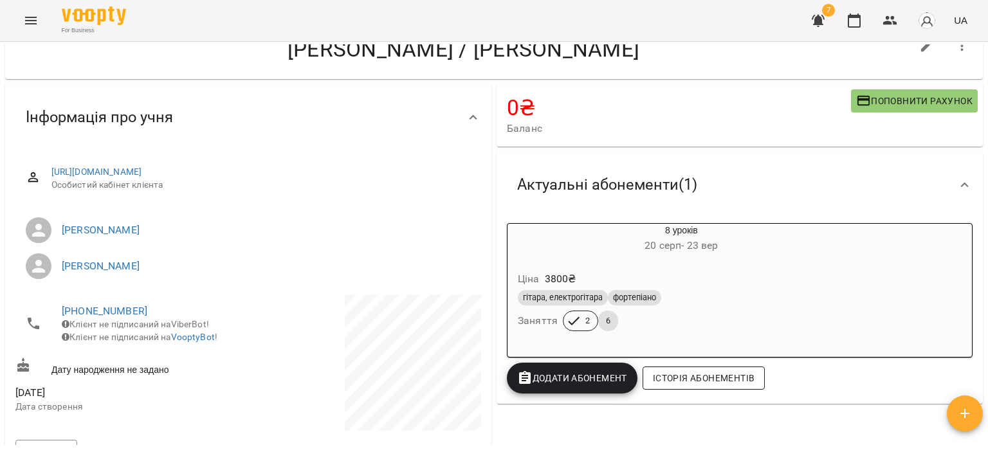
scroll to position [0, 0]
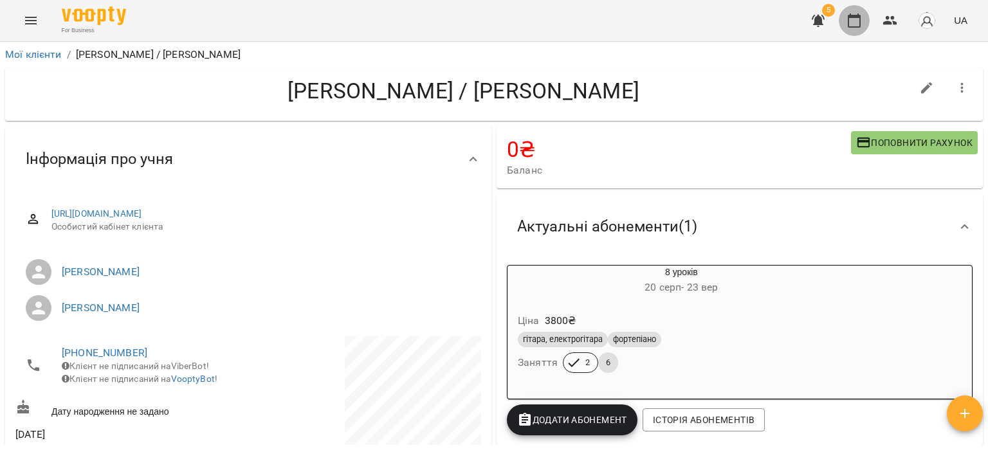
click at [857, 14] on icon "button" at bounding box center [853, 20] width 15 height 15
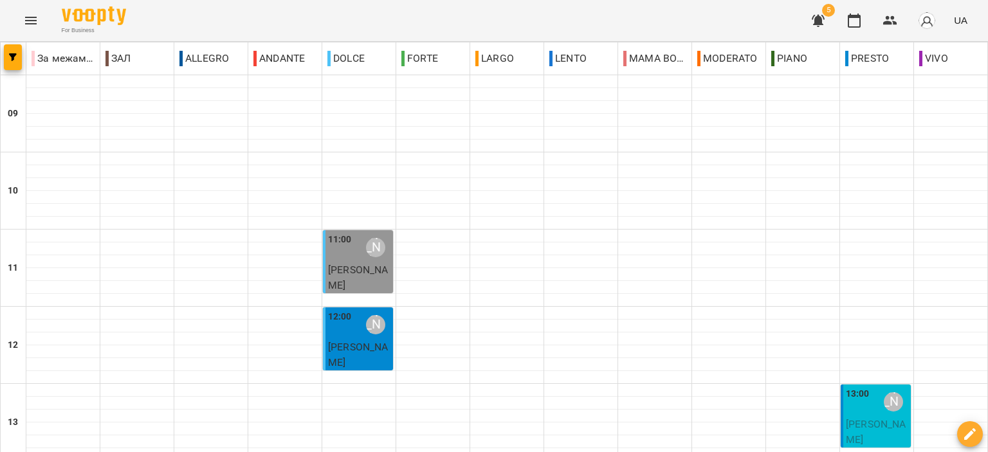
scroll to position [579, 0]
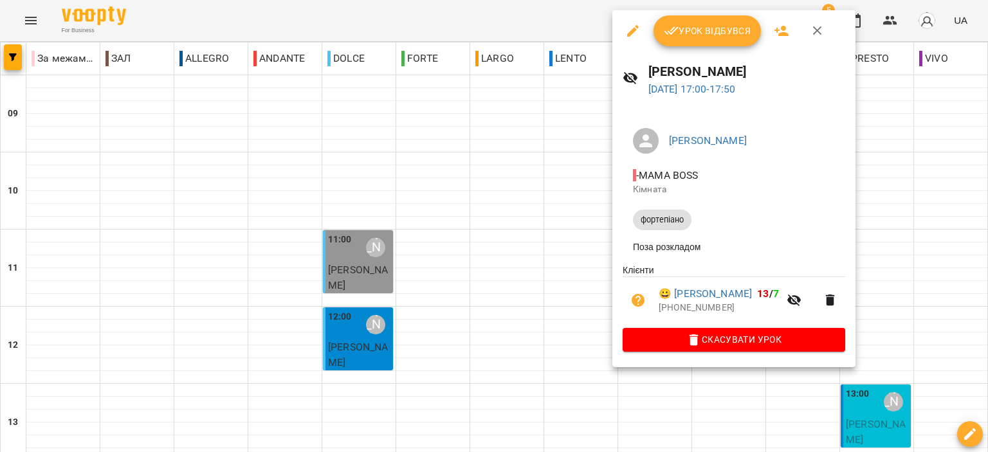
click at [697, 28] on span "Урок відбувся" at bounding box center [707, 30] width 87 height 15
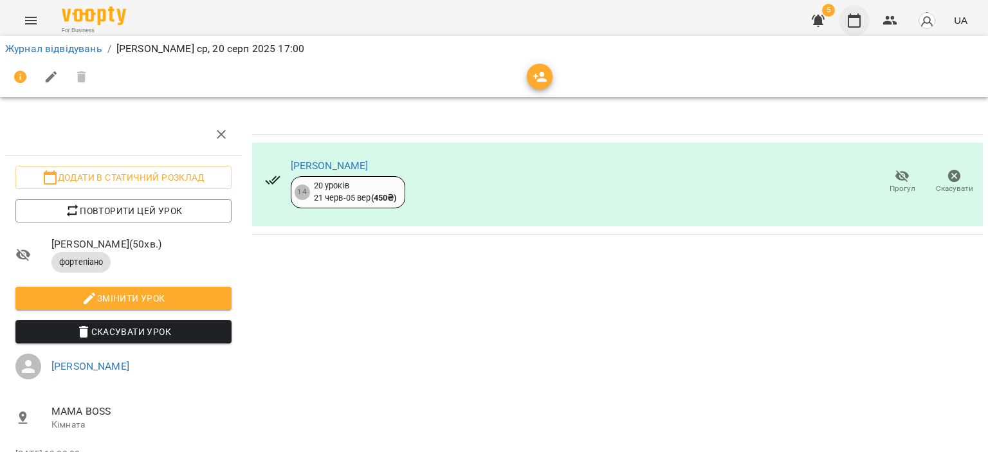
click at [862, 23] on button "button" at bounding box center [854, 20] width 31 height 31
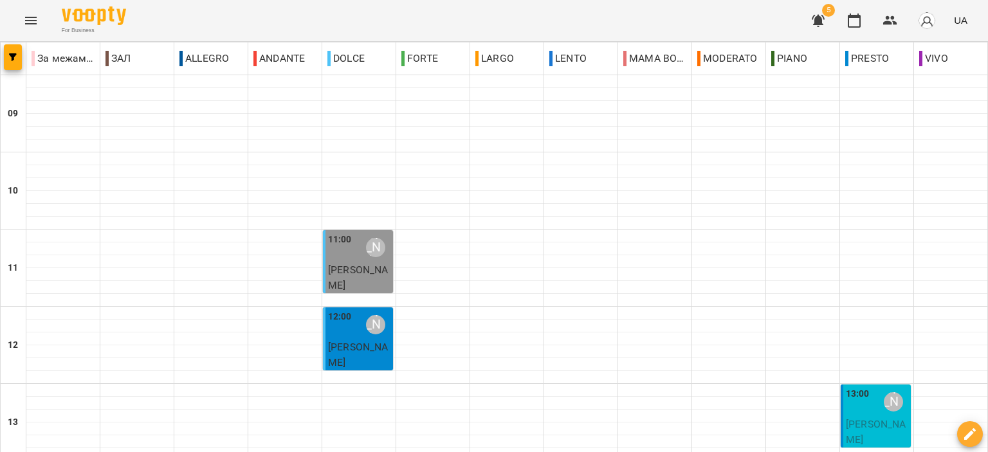
scroll to position [579, 0]
click at [833, 21] on button "button" at bounding box center [818, 20] width 31 height 31
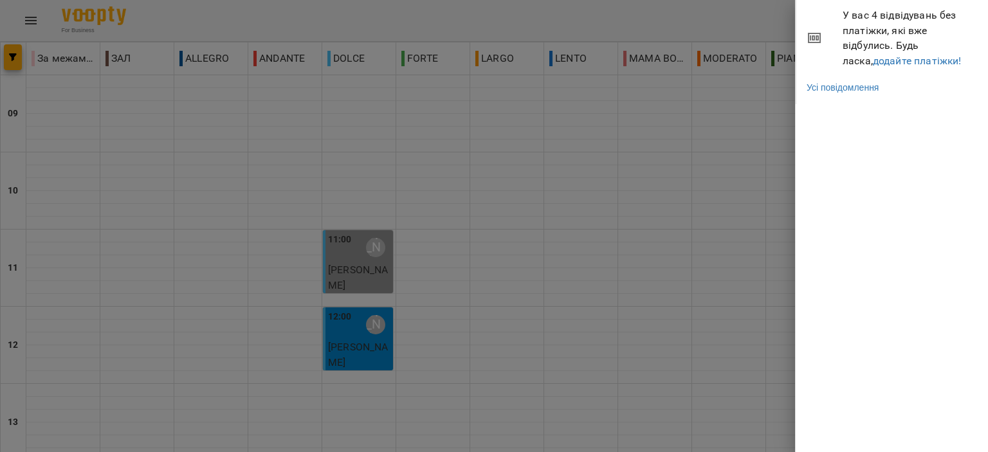
click at [887, 68] on span "У вас 4 відвідувань без платіжки, які вже відбулись. Будь ласка, додайте платіж…" at bounding box center [910, 38] width 136 height 60
click at [886, 61] on link "додайте платіжки!" at bounding box center [917, 61] width 89 height 12
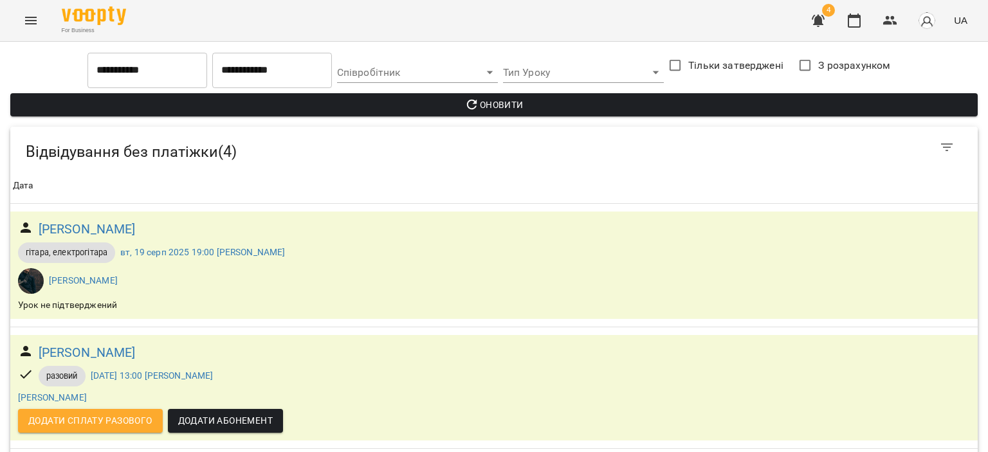
scroll to position [226, 0]
click at [849, 21] on icon "button" at bounding box center [854, 21] width 13 height 14
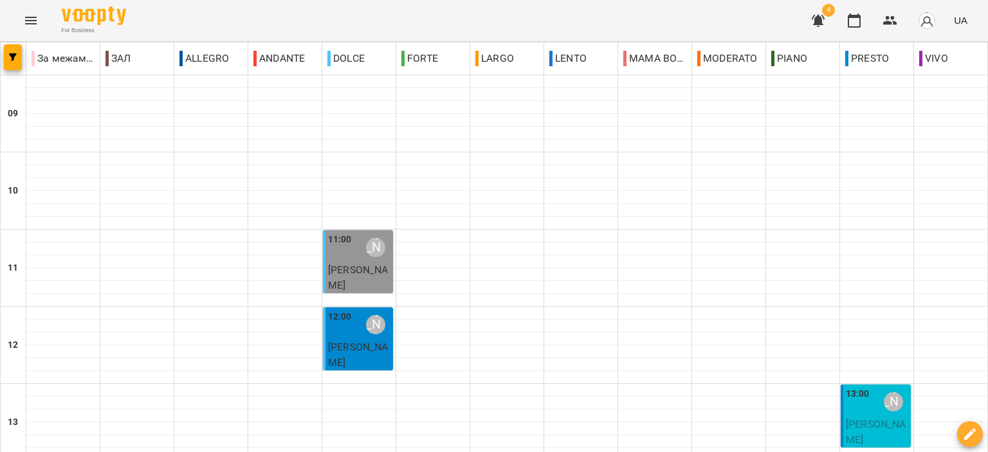
click at [350, 273] on span "[PERSON_NAME]" at bounding box center [358, 278] width 60 height 28
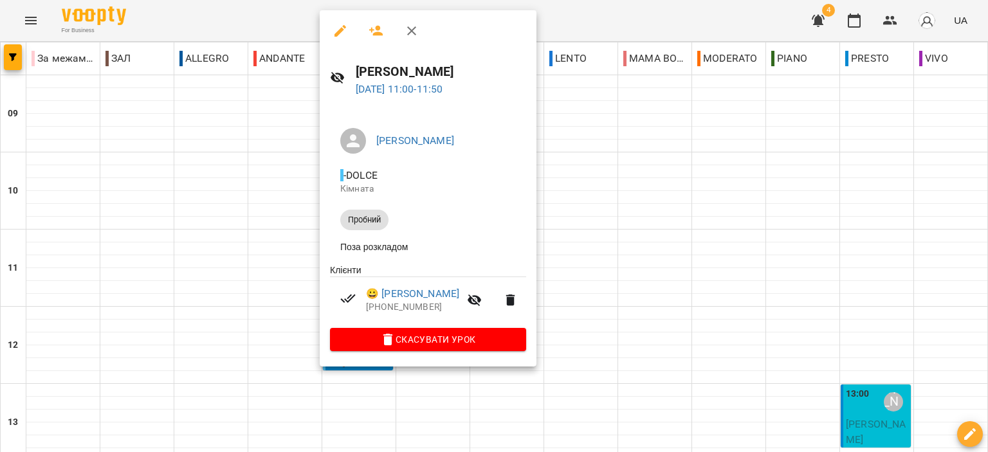
click at [413, 28] on icon "button" at bounding box center [411, 30] width 15 height 15
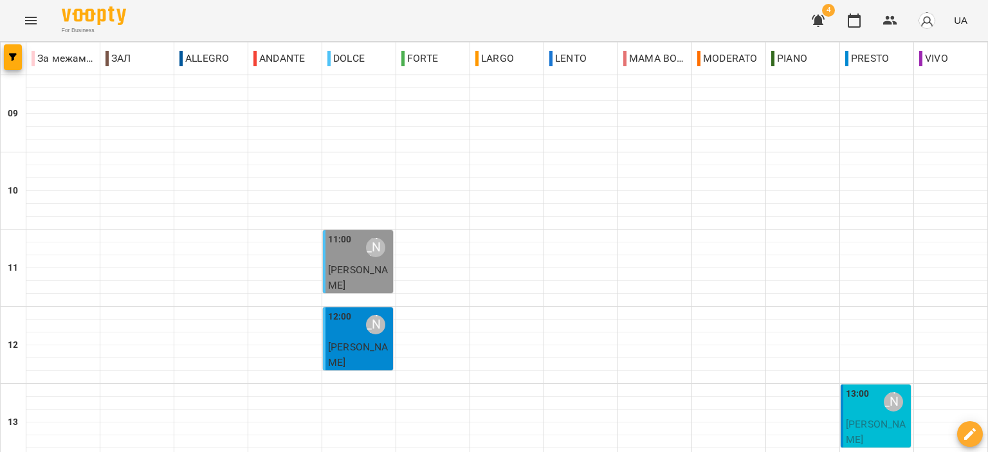
scroll to position [64, 0]
